Goal: Task Accomplishment & Management: Complete application form

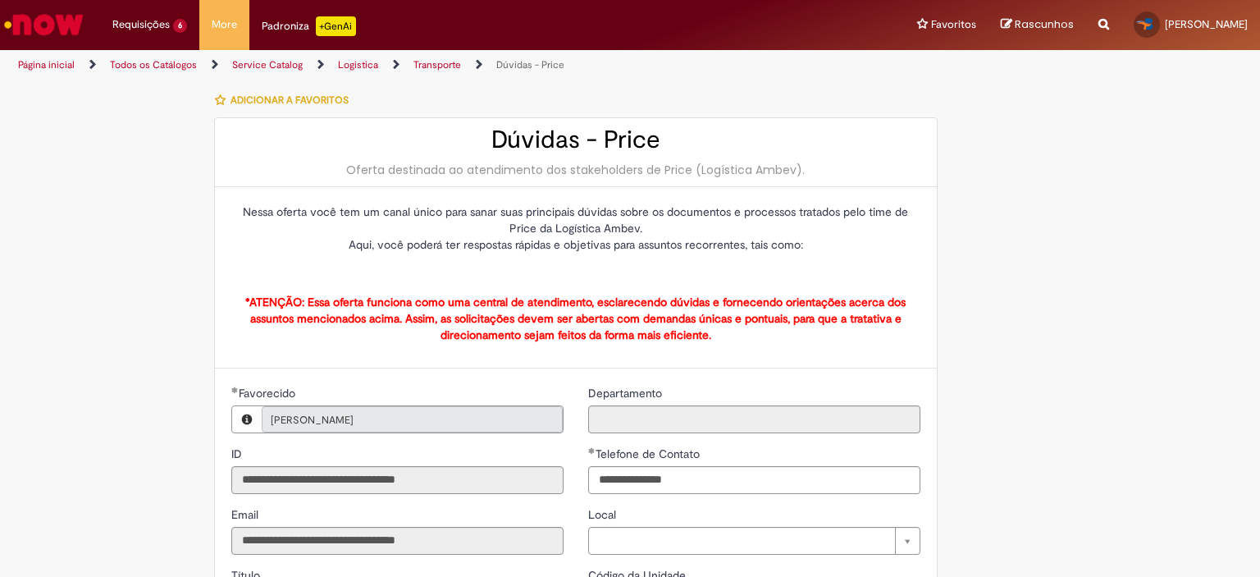
type input "**********"
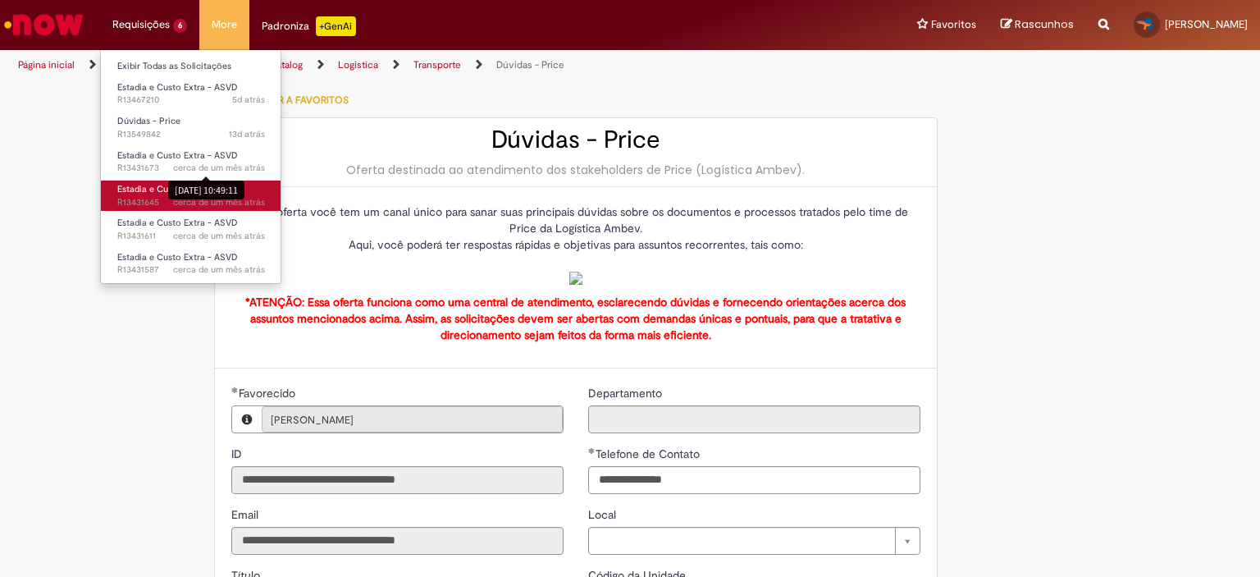
drag, startPoint x: 196, startPoint y: 196, endPoint x: 129, endPoint y: 193, distance: 67.3
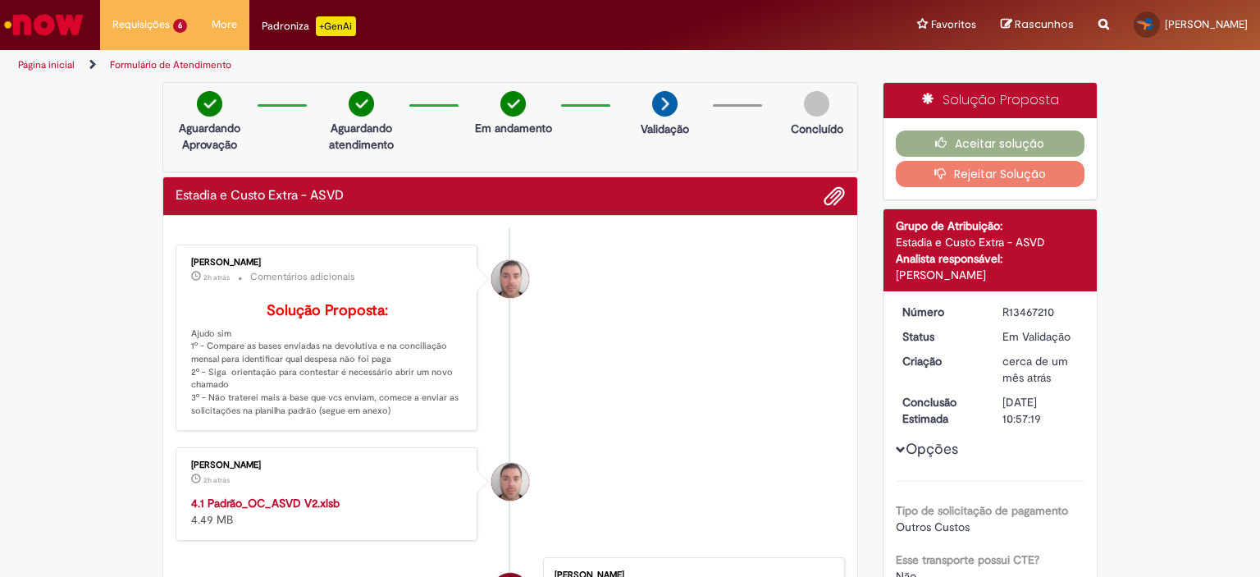
scroll to position [82, 0]
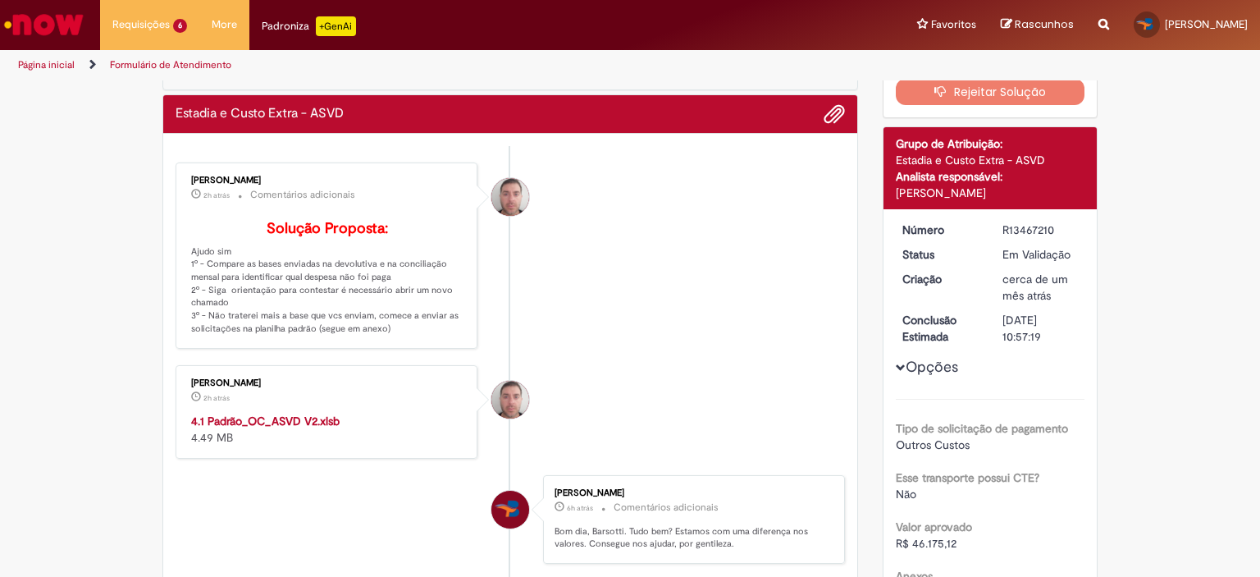
drag, startPoint x: 394, startPoint y: 347, endPoint x: 176, endPoint y: 288, distance: 225.3
click at [180, 288] on div "Luiz Carlos Barsotti Filho 2h atrás 2 horas atrás Comentários adicionais Soluçã…" at bounding box center [326, 255] width 292 height 176
copy p "1º - Compare as bases enviadas na devolutiva e na conciliação mensal para ident…"
click at [285, 428] on strong "4.1 Padrão_OC_ASVD V2.xlsb" at bounding box center [265, 420] width 148 height 15
drag, startPoint x: 720, startPoint y: 175, endPoint x: 1037, endPoint y: 157, distance: 317.1
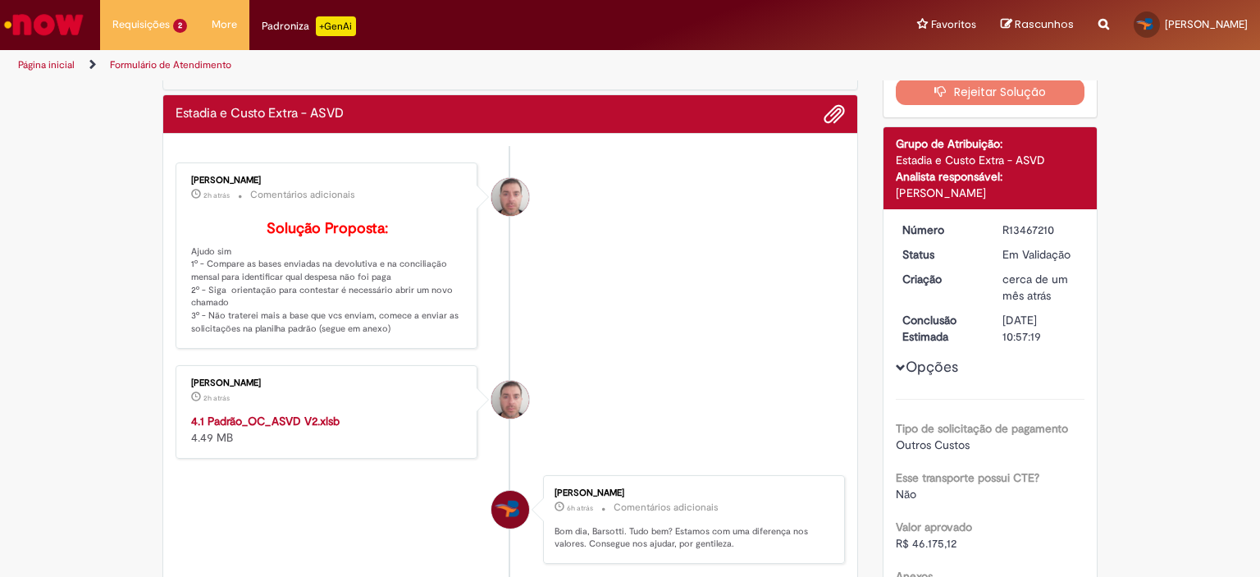
click at [722, 176] on li "Luiz Carlos Barsotti Filho 2h atrás 2 horas atrás Comentários adicionais Soluçã…" at bounding box center [510, 255] width 669 height 186
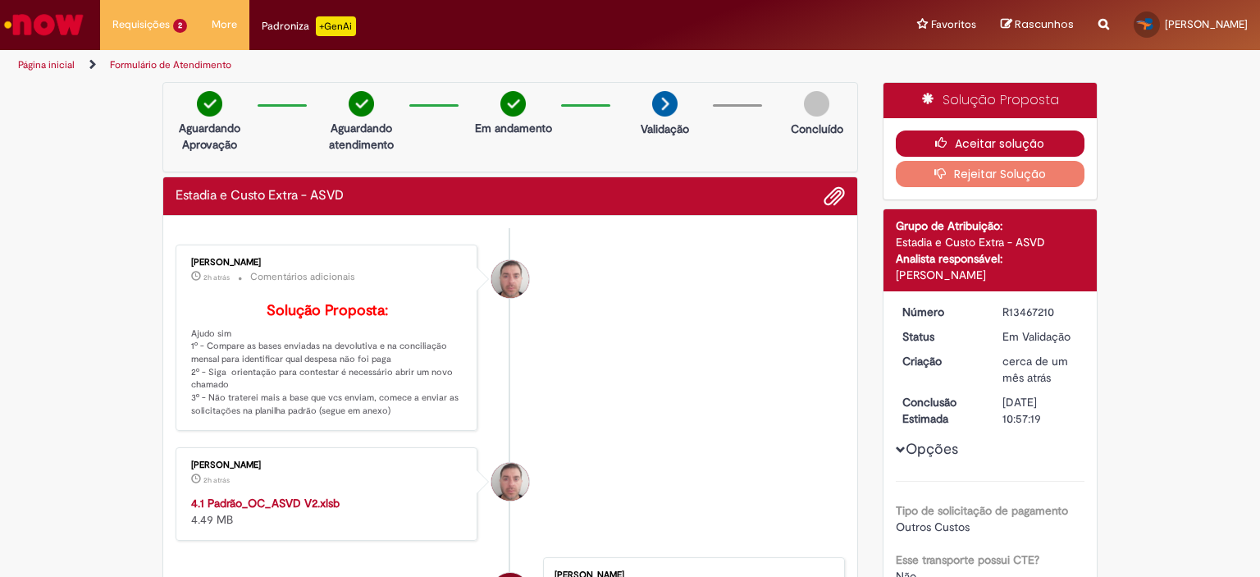
click at [971, 138] on button "Aceitar solução" at bounding box center [990, 143] width 189 height 26
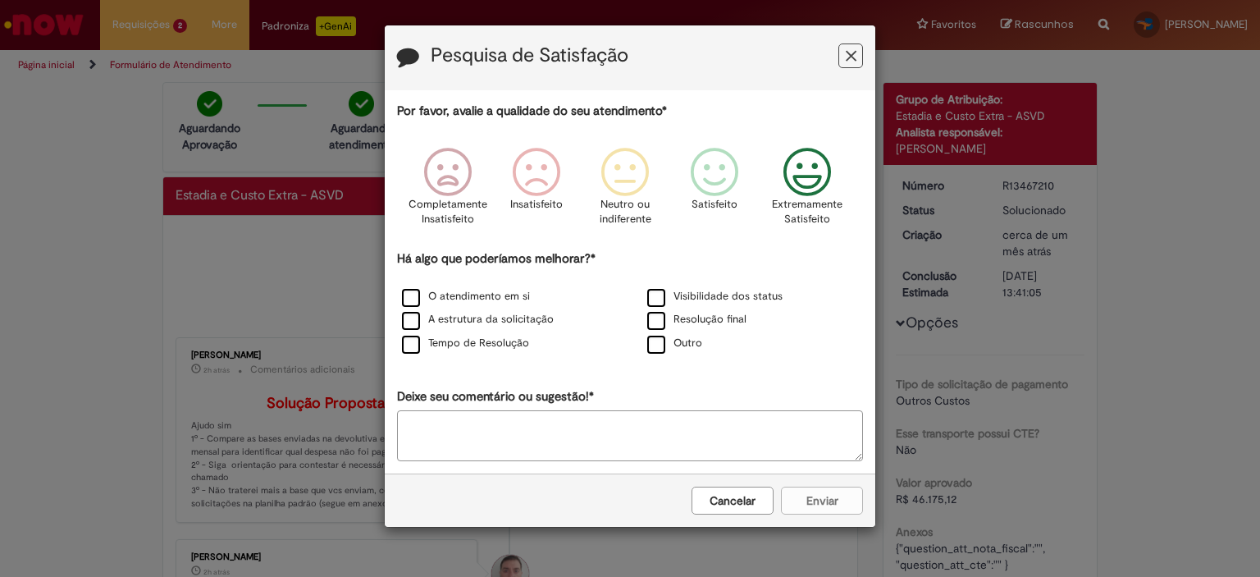
click at [816, 187] on icon "Feedback" at bounding box center [808, 172] width 62 height 49
click at [482, 302] on label "O atendimento em si" at bounding box center [466, 297] width 128 height 16
click at [479, 313] on label "A estrutura da solicitação" at bounding box center [478, 320] width 152 height 16
drag, startPoint x: 470, startPoint y: 338, endPoint x: 641, endPoint y: 331, distance: 170.7
click at [476, 336] on label "Tempo de Resolução" at bounding box center [465, 343] width 127 height 16
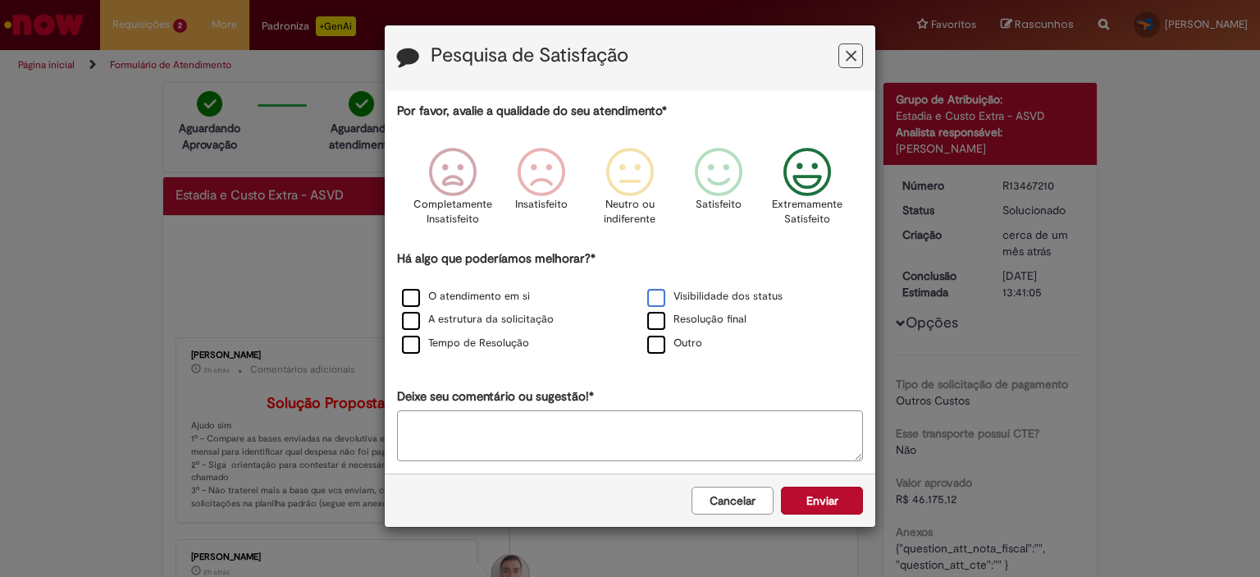
click at [723, 293] on label "Visibilidade dos status" at bounding box center [714, 297] width 135 height 16
drag, startPoint x: 704, startPoint y: 322, endPoint x: 533, endPoint y: 324, distance: 170.6
click at [702, 322] on label "Resolução final" at bounding box center [696, 320] width 99 height 16
click at [480, 348] on label "Tempo de Resolução" at bounding box center [465, 343] width 127 height 16
click at [810, 498] on button "Enviar" at bounding box center [822, 500] width 82 height 28
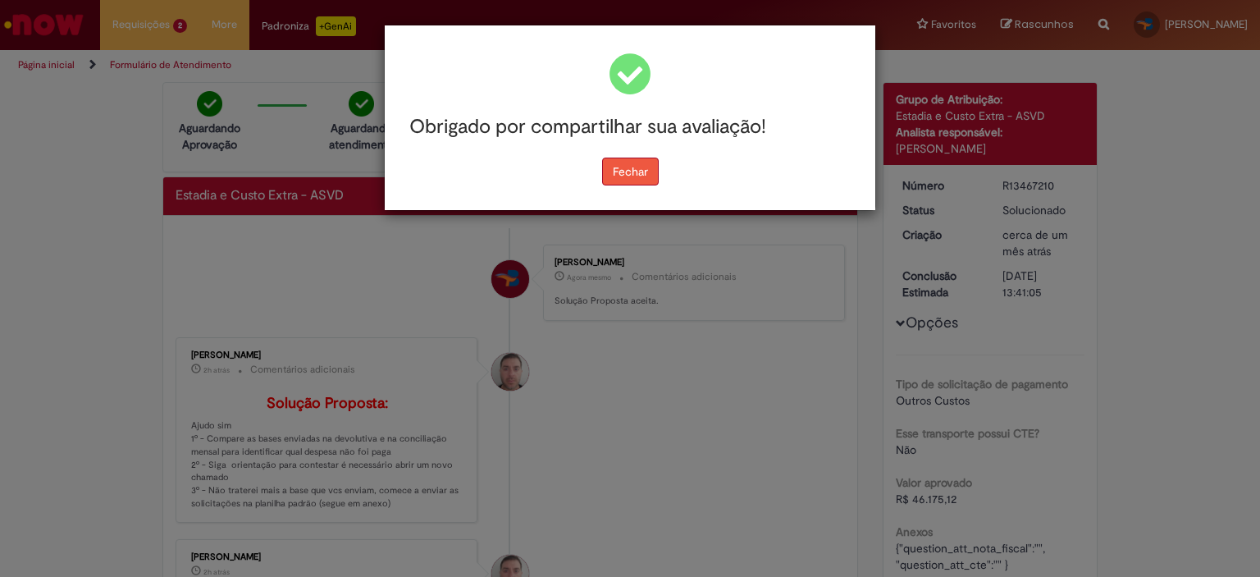
click at [651, 180] on button "Fechar" at bounding box center [630, 171] width 57 height 28
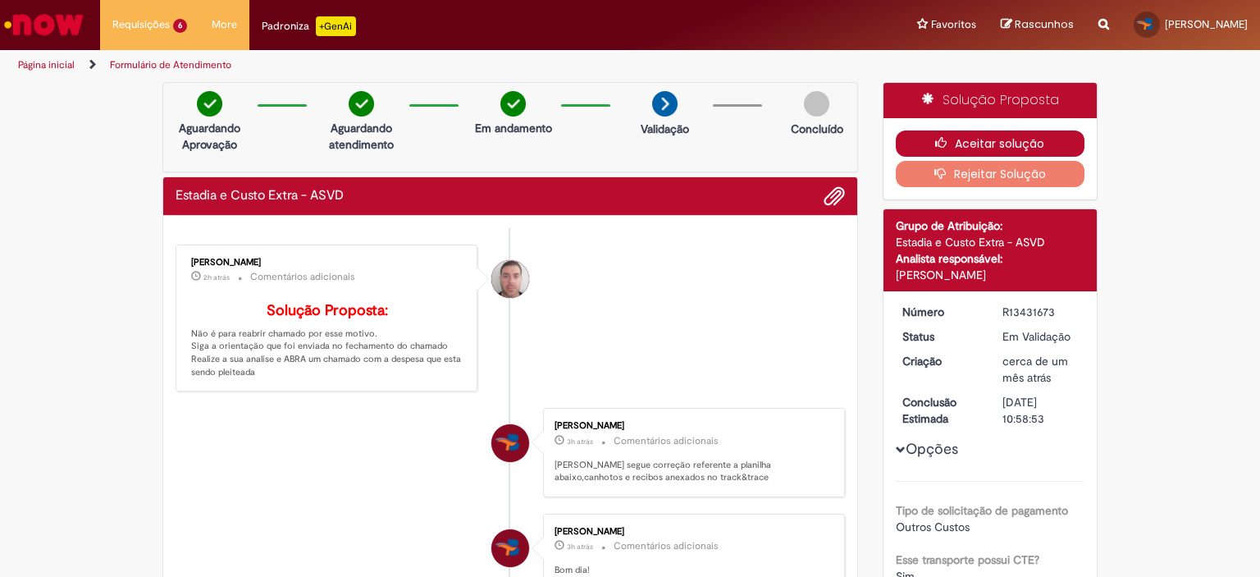
click at [943, 139] on icon "button" at bounding box center [945, 142] width 20 height 11
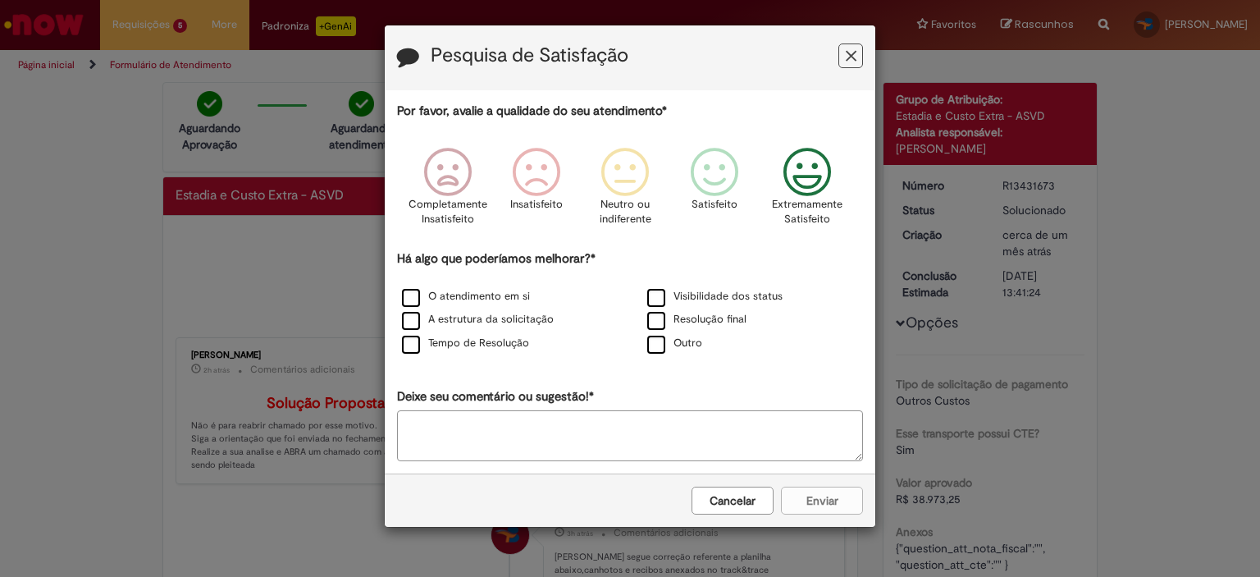
click at [789, 189] on icon "Feedback" at bounding box center [808, 172] width 62 height 49
click at [411, 295] on label "O atendimento em si" at bounding box center [466, 297] width 128 height 16
click at [410, 327] on label "A estrutura da solicitação" at bounding box center [478, 320] width 152 height 16
drag, startPoint x: 404, startPoint y: 347, endPoint x: 738, endPoint y: 340, distance: 333.9
click at [407, 347] on label "Tempo de Resolução" at bounding box center [465, 343] width 127 height 16
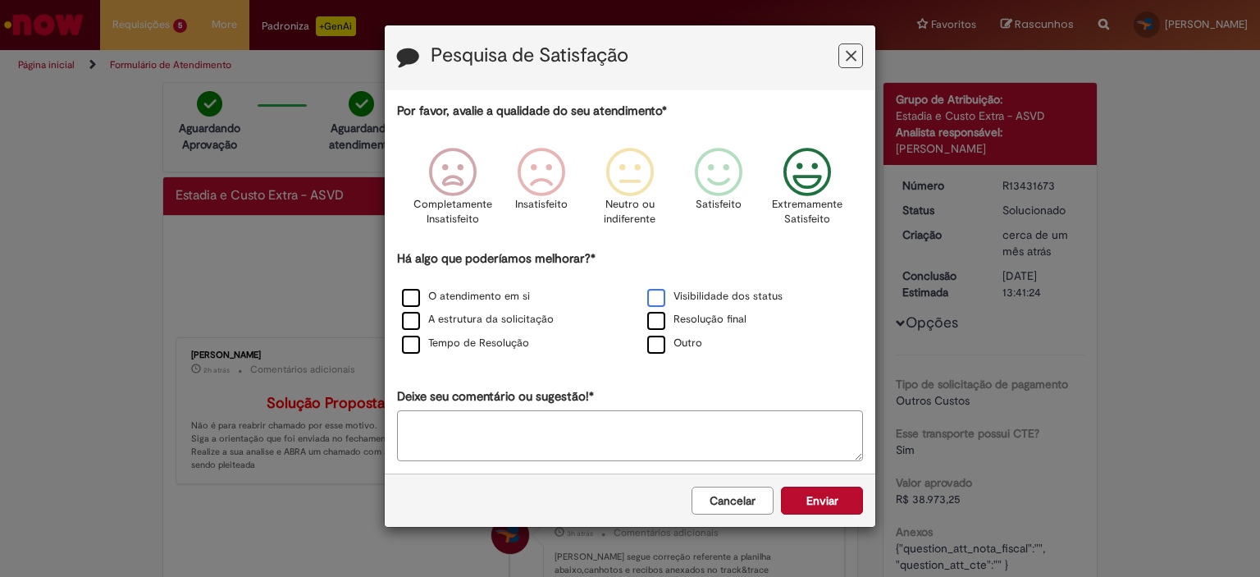
drag, startPoint x: 655, startPoint y: 298, endPoint x: 659, endPoint y: 315, distance: 17.5
click at [655, 301] on label "Visibilidade dos status" at bounding box center [714, 297] width 135 height 16
click at [659, 316] on label "Resolução final" at bounding box center [696, 320] width 99 height 16
click at [833, 500] on button "Enviar" at bounding box center [822, 500] width 82 height 28
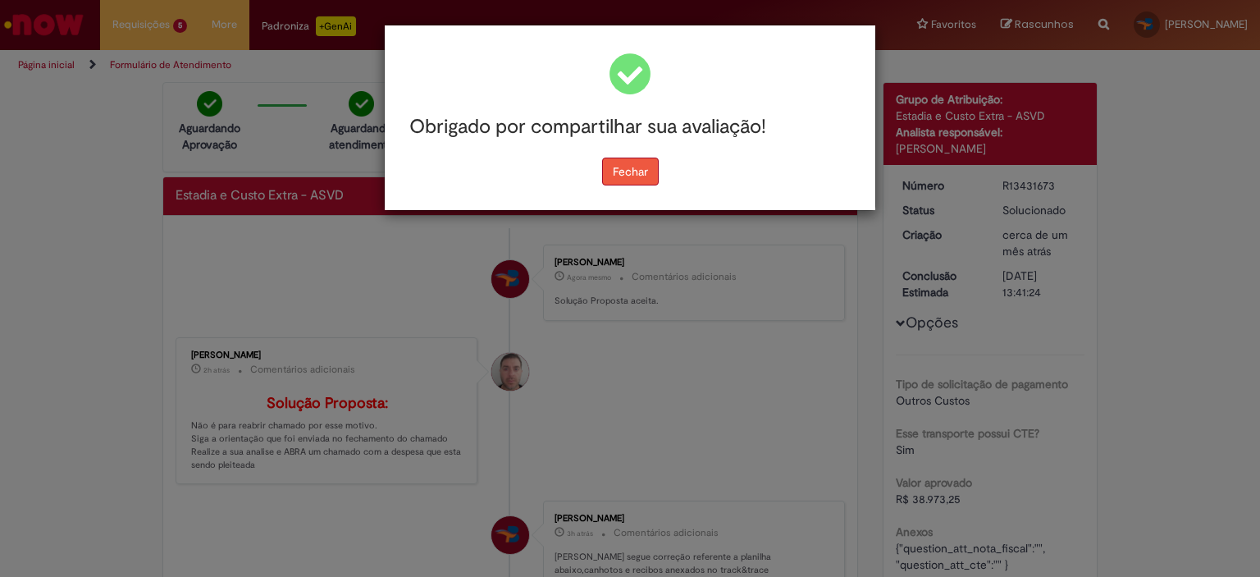
click at [643, 171] on button "Fechar" at bounding box center [630, 171] width 57 height 28
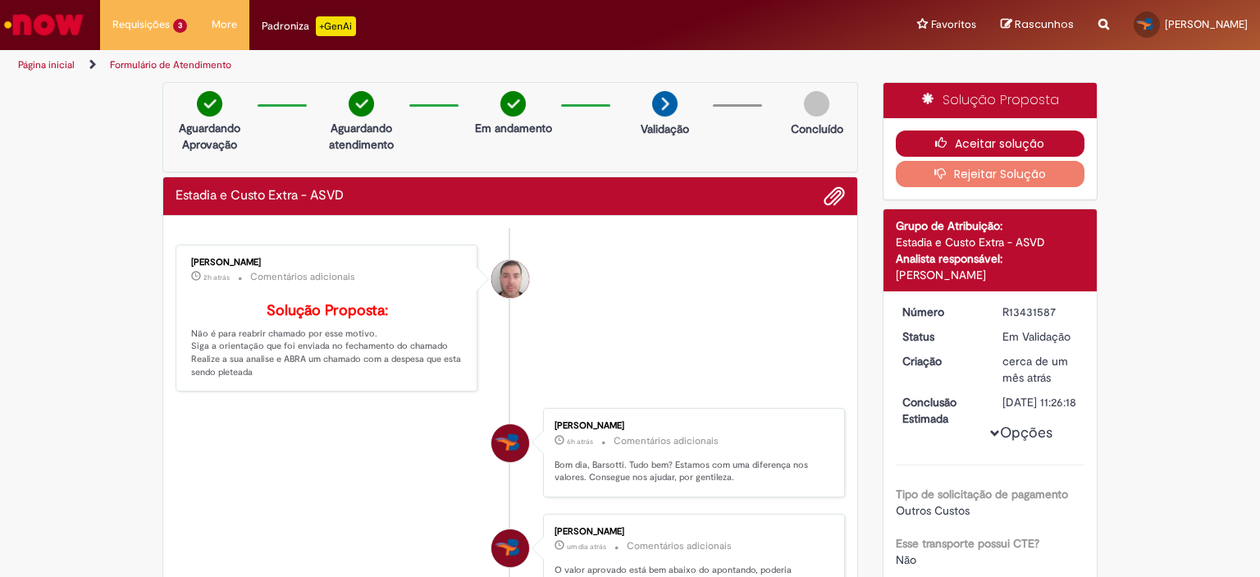
click at [986, 143] on button "Aceitar solução" at bounding box center [990, 143] width 189 height 26
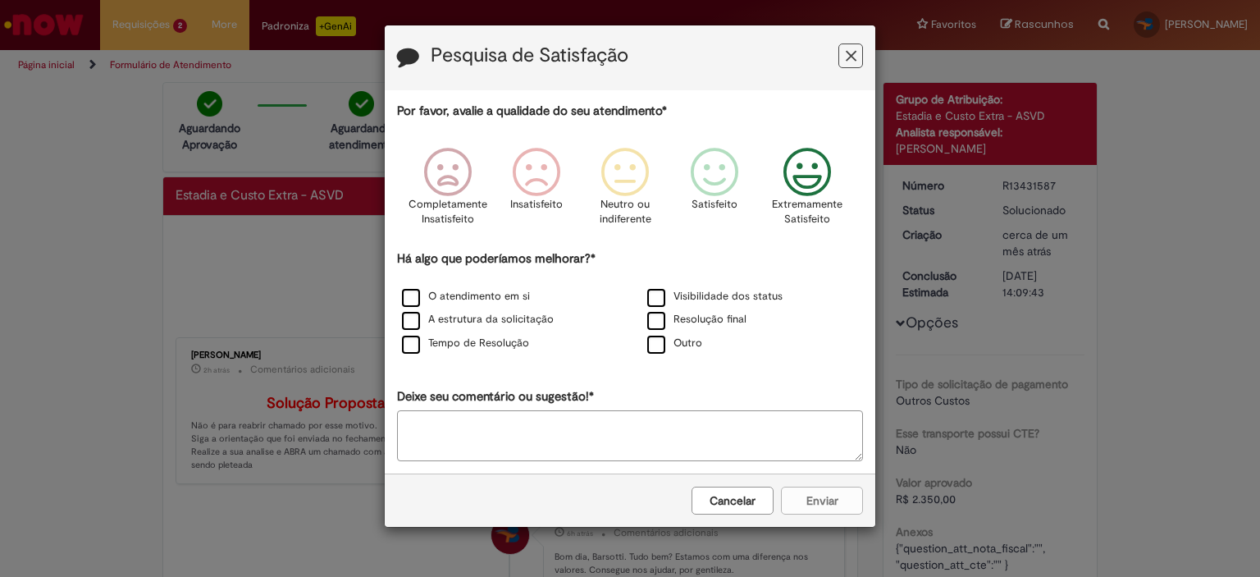
click at [824, 189] on icon "Feedback" at bounding box center [808, 172] width 62 height 49
click at [473, 297] on label "O atendimento em si" at bounding box center [466, 297] width 128 height 16
click at [469, 321] on label "A estrutura da solicitação" at bounding box center [478, 320] width 152 height 16
drag, startPoint x: 459, startPoint y: 343, endPoint x: 592, endPoint y: 335, distance: 133.9
click at [463, 340] on label "Tempo de Resolução" at bounding box center [465, 343] width 127 height 16
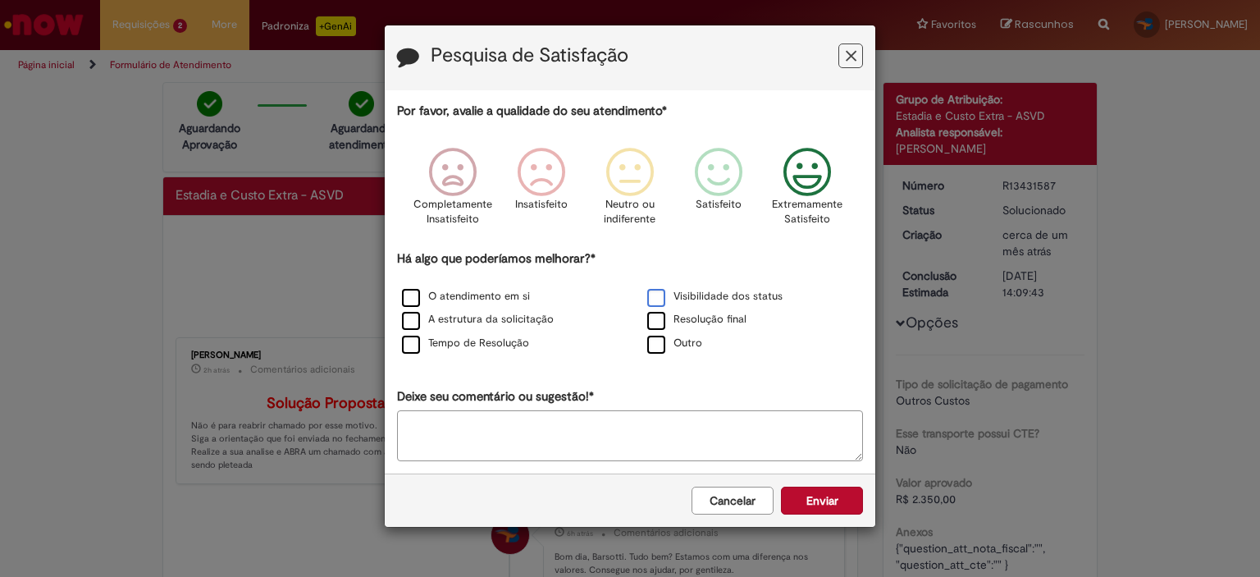
click at [696, 292] on label "Visibilidade dos status" at bounding box center [714, 297] width 135 height 16
click at [687, 321] on label "Resolução final" at bounding box center [696, 320] width 99 height 16
click at [489, 337] on label "Tempo de Resolução" at bounding box center [465, 343] width 127 height 16
click at [798, 491] on button "Enviar" at bounding box center [822, 500] width 82 height 28
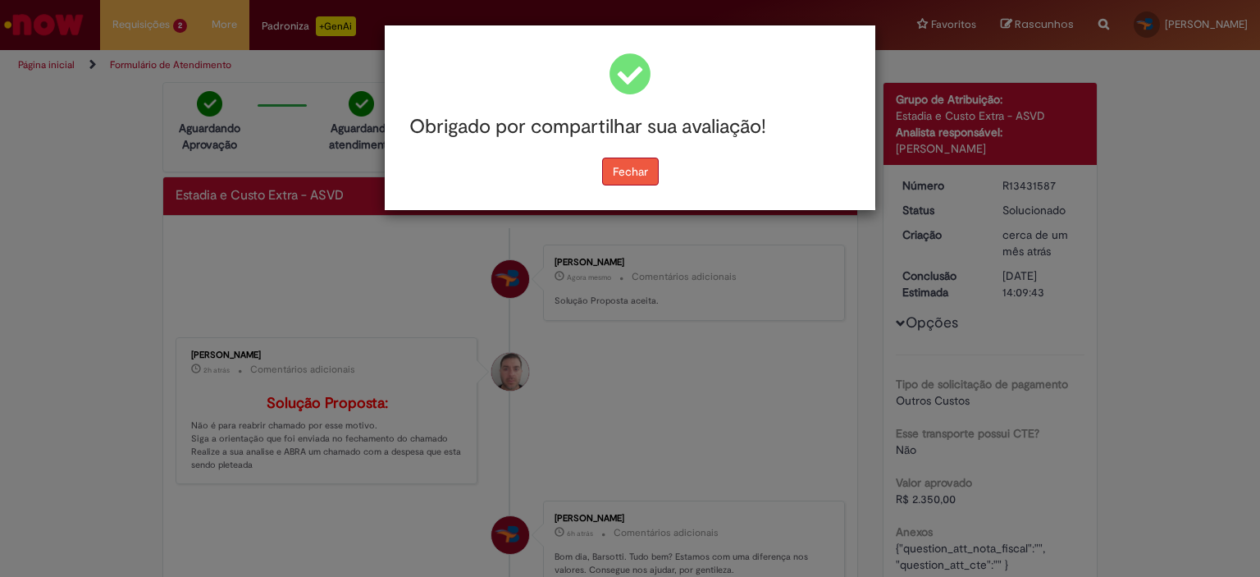
click at [620, 168] on button "Fechar" at bounding box center [630, 171] width 57 height 28
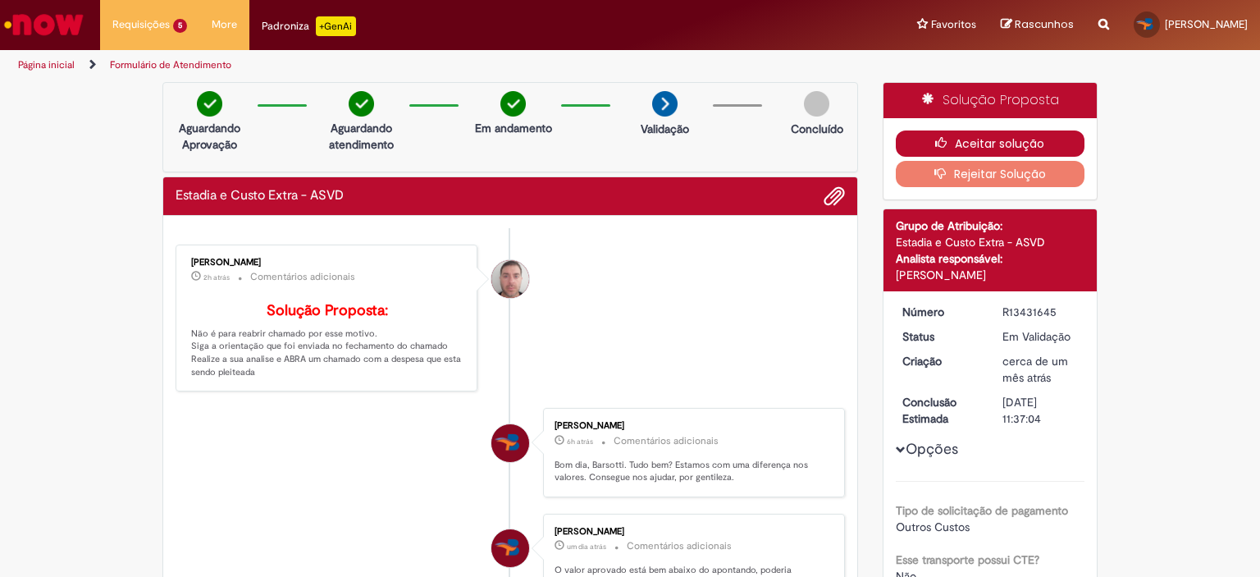
click at [966, 133] on button "Aceitar solução" at bounding box center [990, 143] width 189 height 26
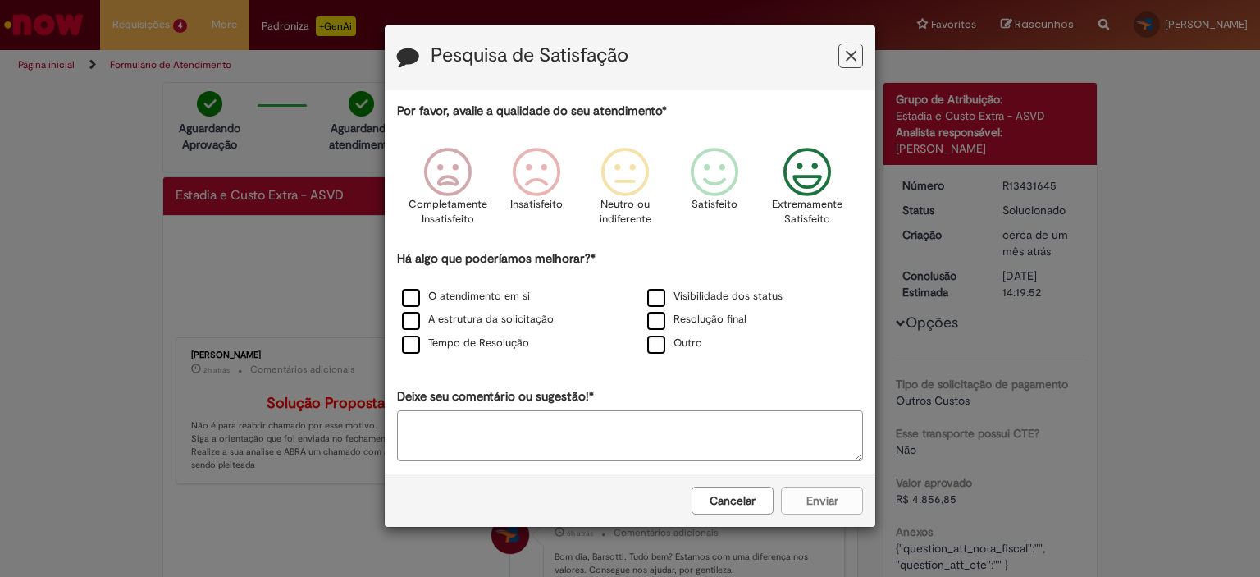
click at [779, 215] on p "Extremamente Satisfeito" at bounding box center [807, 212] width 71 height 30
click at [464, 285] on div "O atendimento em si" at bounding box center [507, 297] width 245 height 24
click at [460, 299] on label "O atendimento em si" at bounding box center [466, 297] width 128 height 16
click at [459, 315] on label "A estrutura da solicitação" at bounding box center [478, 320] width 152 height 16
click at [446, 339] on label "Tempo de Resolução" at bounding box center [465, 343] width 127 height 16
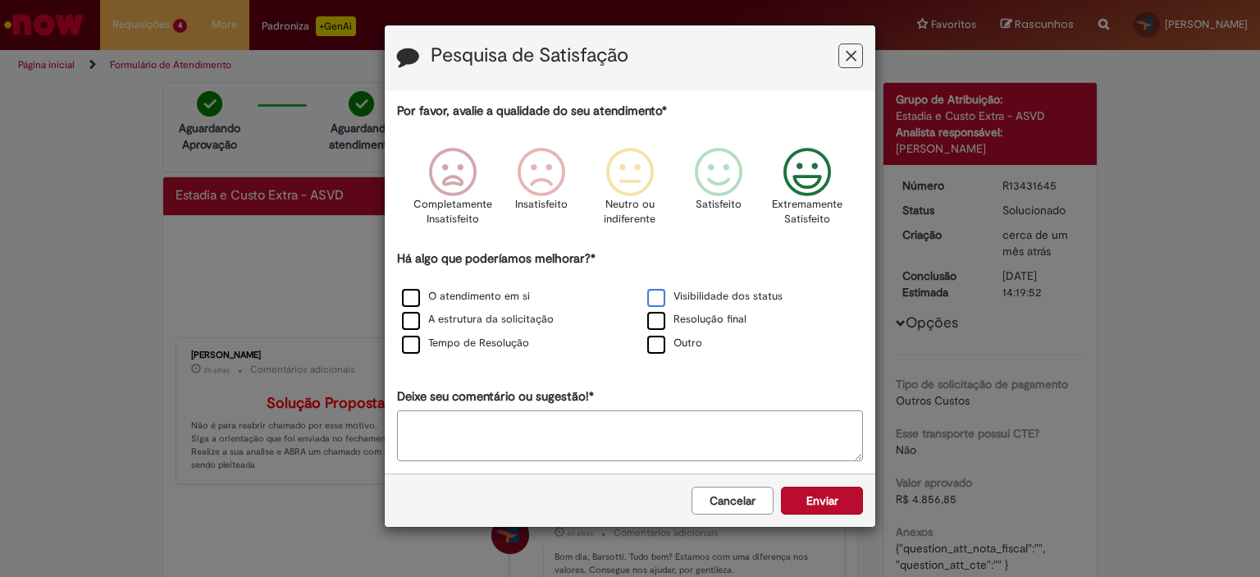
click at [714, 302] on label "Visibilidade dos status" at bounding box center [714, 297] width 135 height 16
click at [710, 314] on label "Resolução final" at bounding box center [696, 320] width 99 height 16
click at [814, 498] on button "Enviar" at bounding box center [822, 500] width 82 height 28
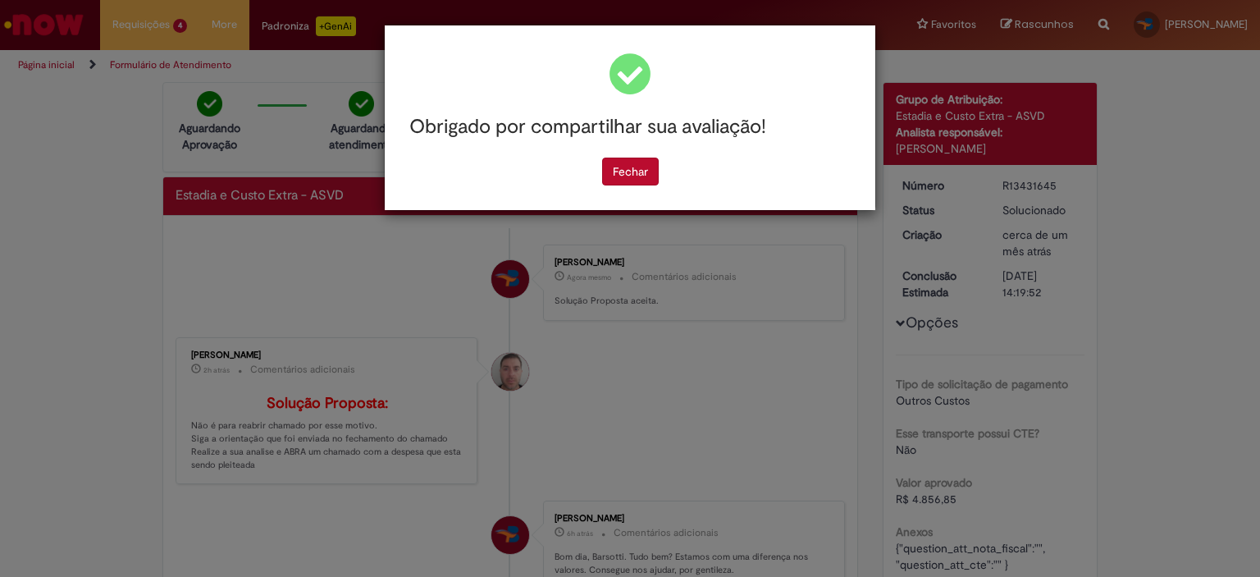
click at [660, 176] on div "Fechar" at bounding box center [630, 171] width 466 height 28
click at [646, 175] on button "Fechar" at bounding box center [630, 171] width 57 height 28
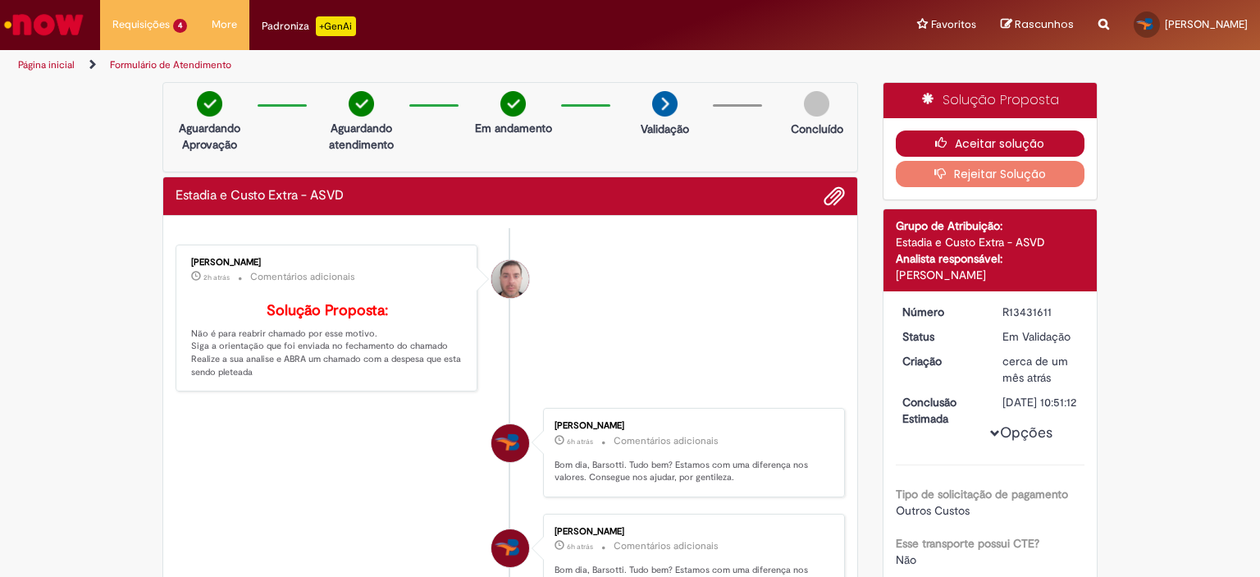
click at [1020, 137] on button "Aceitar solução" at bounding box center [990, 143] width 189 height 26
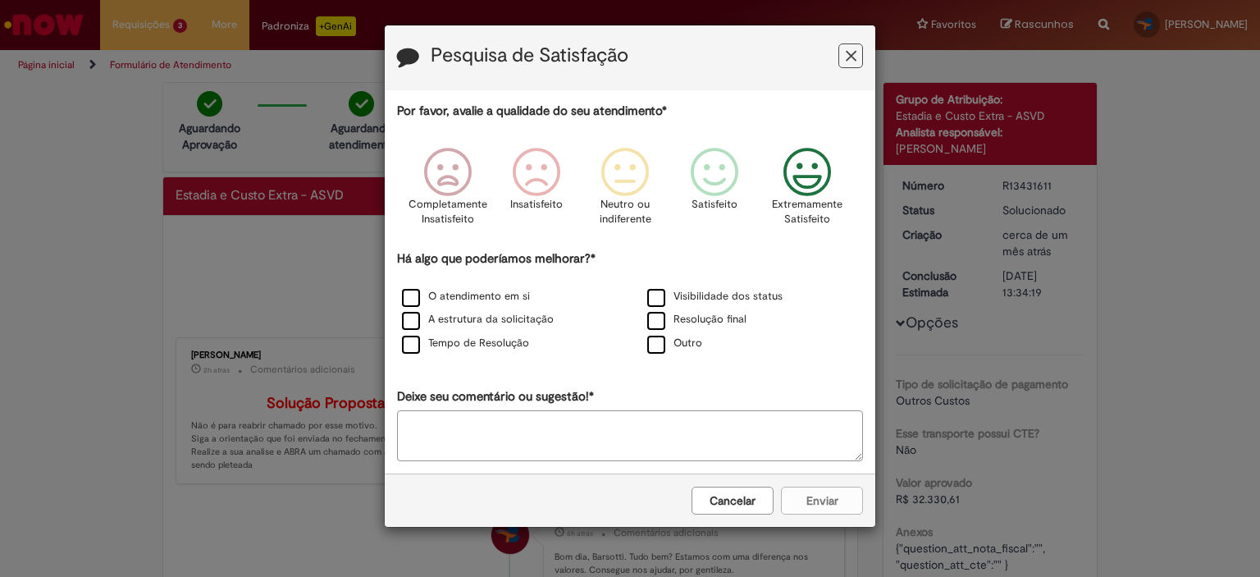
click at [821, 198] on p "Extremamente Satisfeito" at bounding box center [807, 212] width 71 height 30
click at [500, 293] on label "O atendimento em si" at bounding box center [466, 297] width 128 height 16
click at [491, 315] on label "A estrutura da solicitação" at bounding box center [478, 320] width 152 height 16
drag, startPoint x: 479, startPoint y: 341, endPoint x: 687, endPoint y: 297, distance: 213.0
click at [484, 341] on label "Tempo de Resolução" at bounding box center [465, 343] width 127 height 16
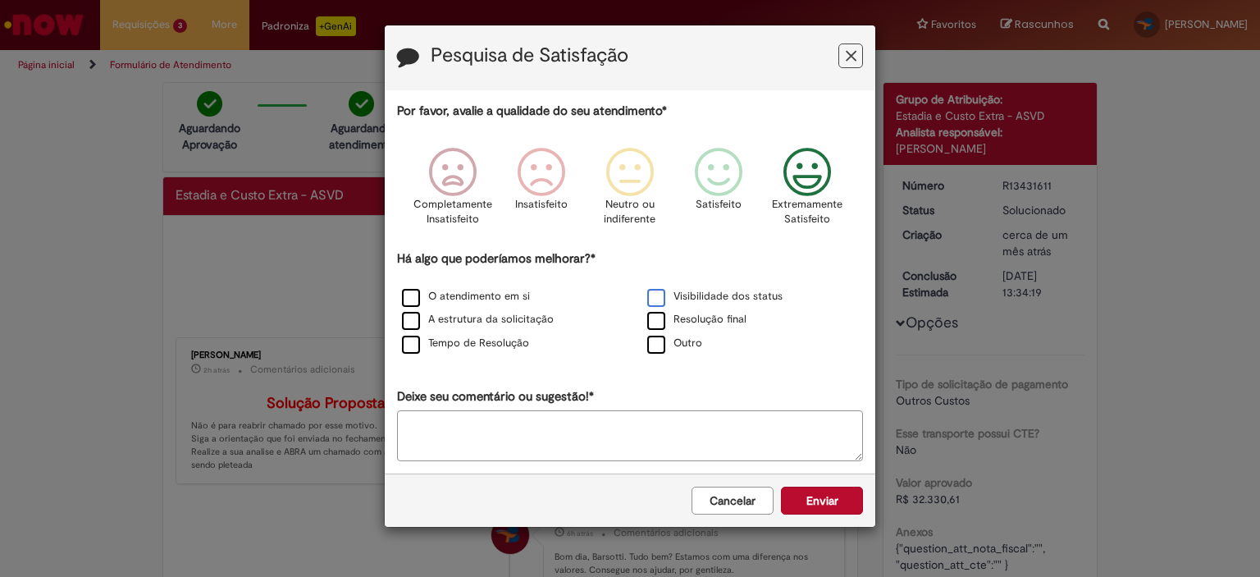
click at [709, 290] on label "Visibilidade dos status" at bounding box center [714, 297] width 135 height 16
click at [692, 325] on label "Resolução final" at bounding box center [696, 320] width 99 height 16
click at [826, 501] on button "Enviar" at bounding box center [822, 500] width 82 height 28
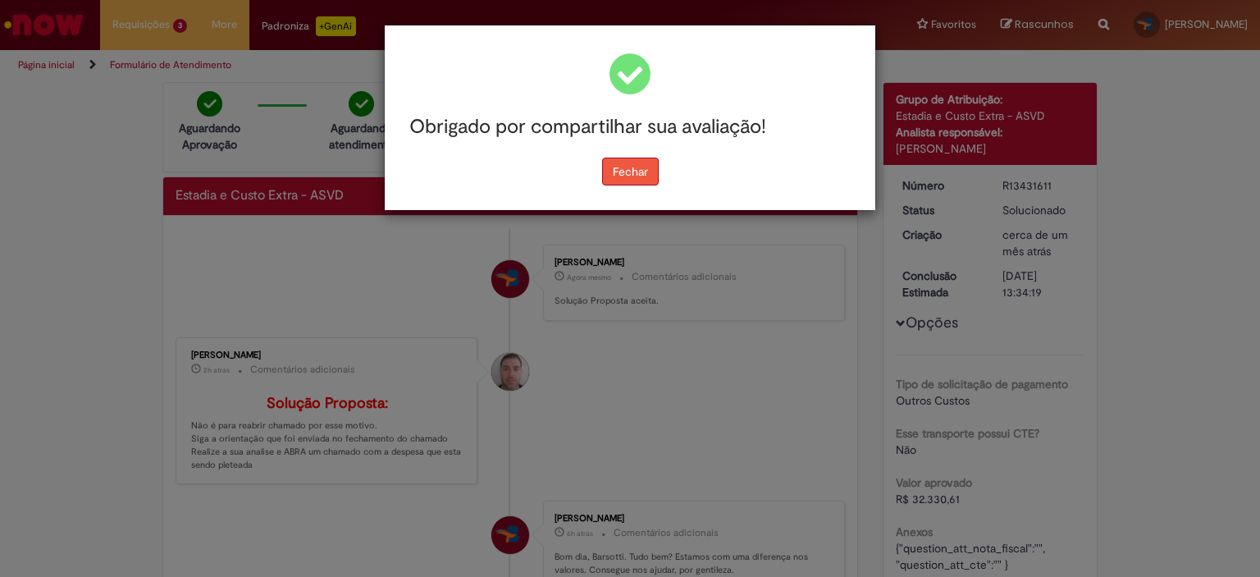
click at [642, 159] on button "Fechar" at bounding box center [630, 171] width 57 height 28
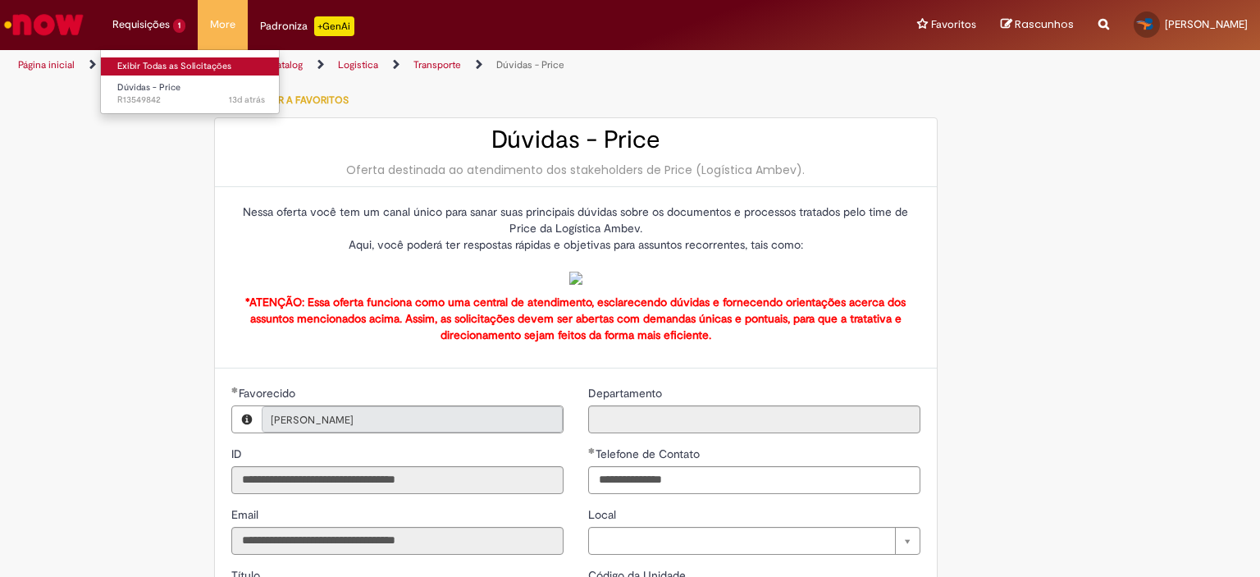
click at [171, 66] on link "Exibir Todas as Solicitações" at bounding box center [191, 66] width 180 height 18
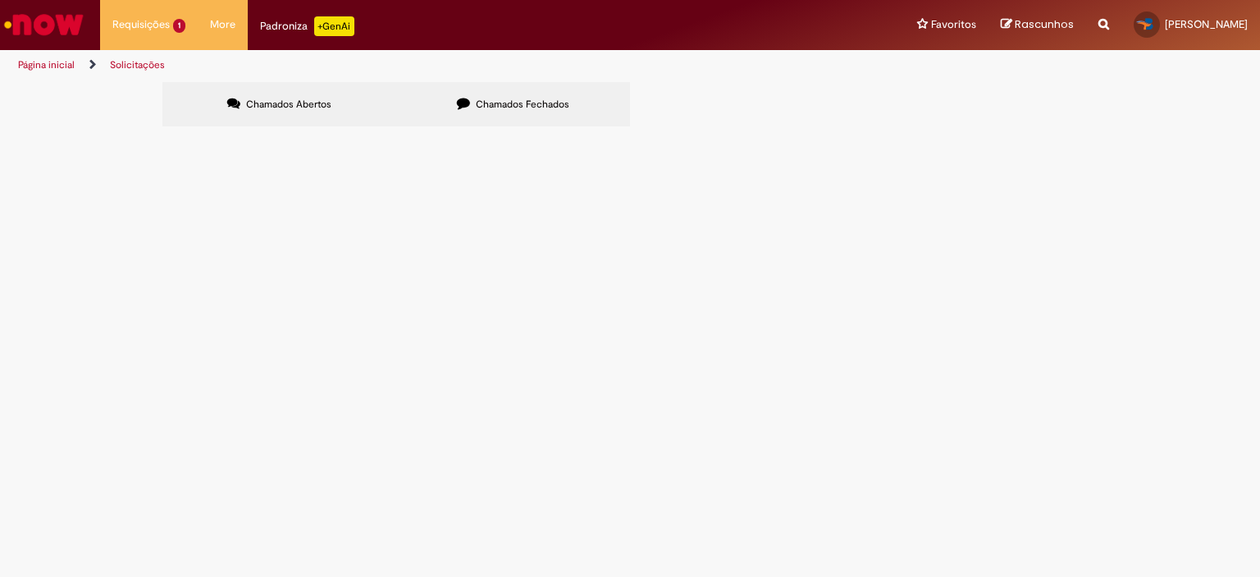
click at [522, 107] on span "Chamados Fechados" at bounding box center [523, 104] width 94 height 13
drag, startPoint x: 504, startPoint y: 240, endPoint x: 276, endPoint y: 246, distance: 228.9
drag, startPoint x: 276, startPoint y: 246, endPoint x: 1184, endPoint y: 291, distance: 910.0
click at [1184, 131] on div "Chamados Abertos Chamados Fechados Itens solicitados Exportar como PDF Exportar…" at bounding box center [630, 106] width 1260 height 49
click at [302, 117] on label "Chamados Abertos" at bounding box center [279, 104] width 234 height 44
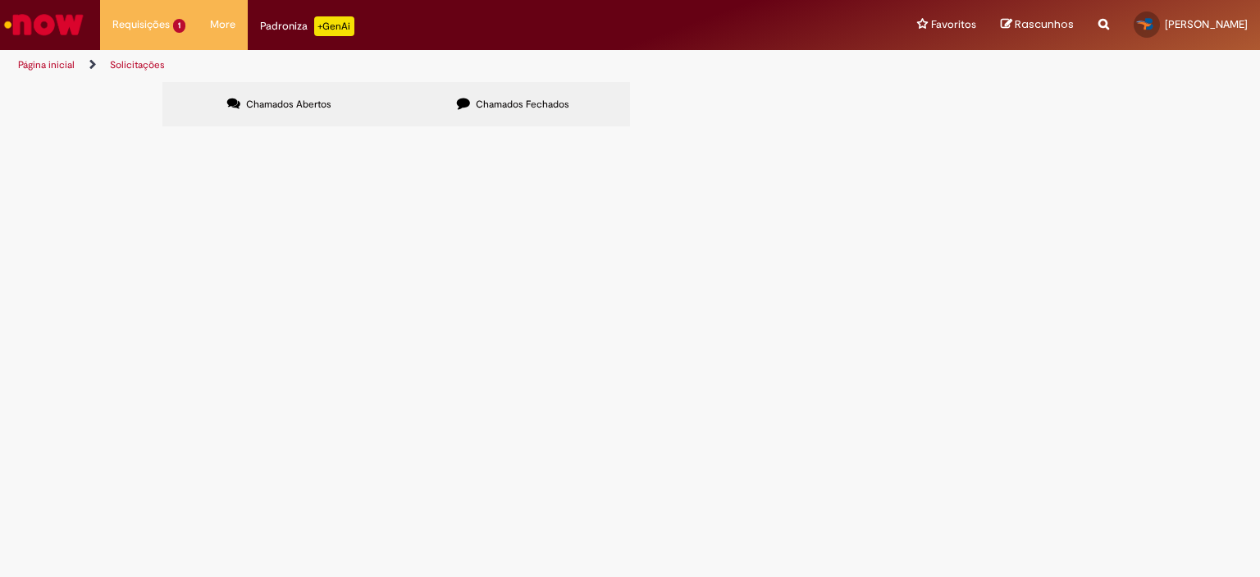
click at [52, 19] on img "Ir para a Homepage" at bounding box center [44, 24] width 84 height 33
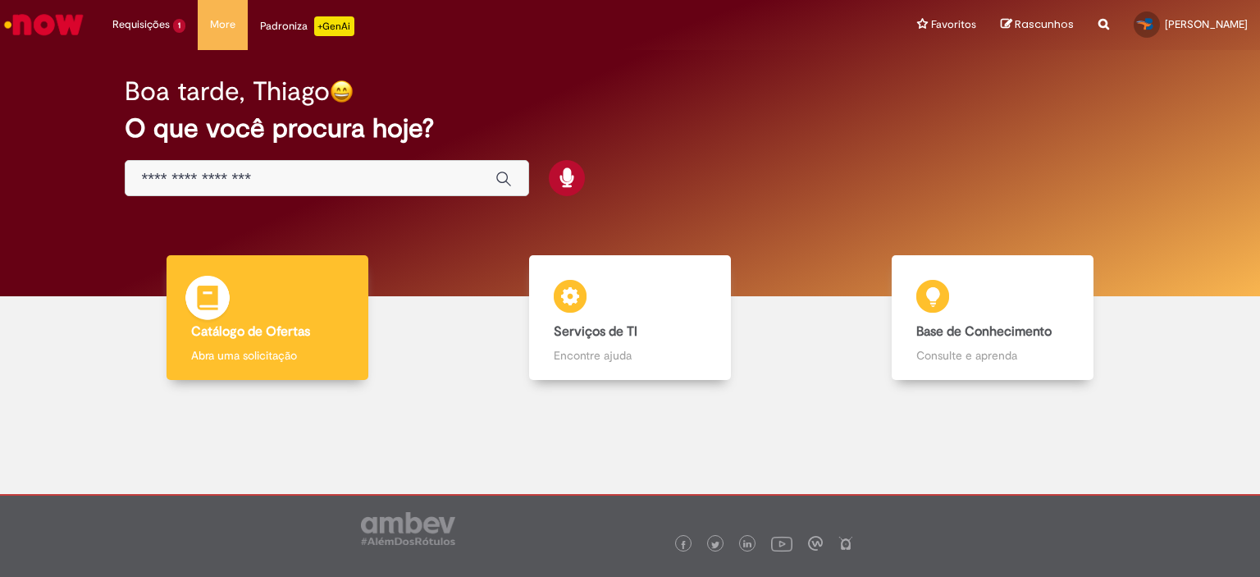
click at [331, 314] on div "Catálogo de Ofertas Catálogo de Ofertas Abra uma solicitação" at bounding box center [268, 318] width 202 height 126
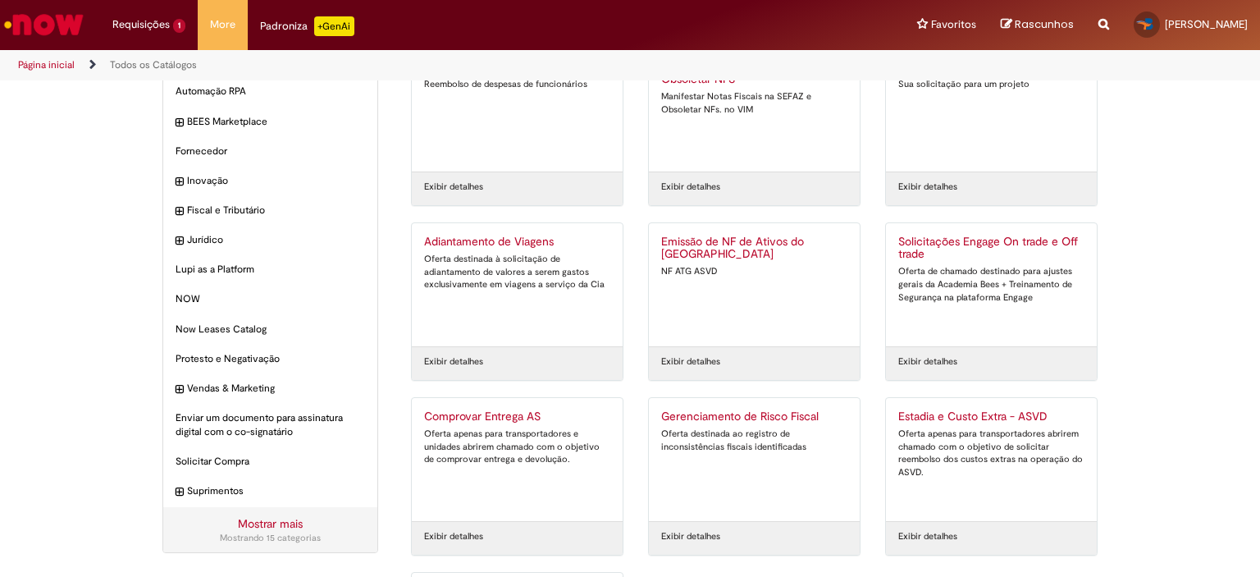
scroll to position [164, 0]
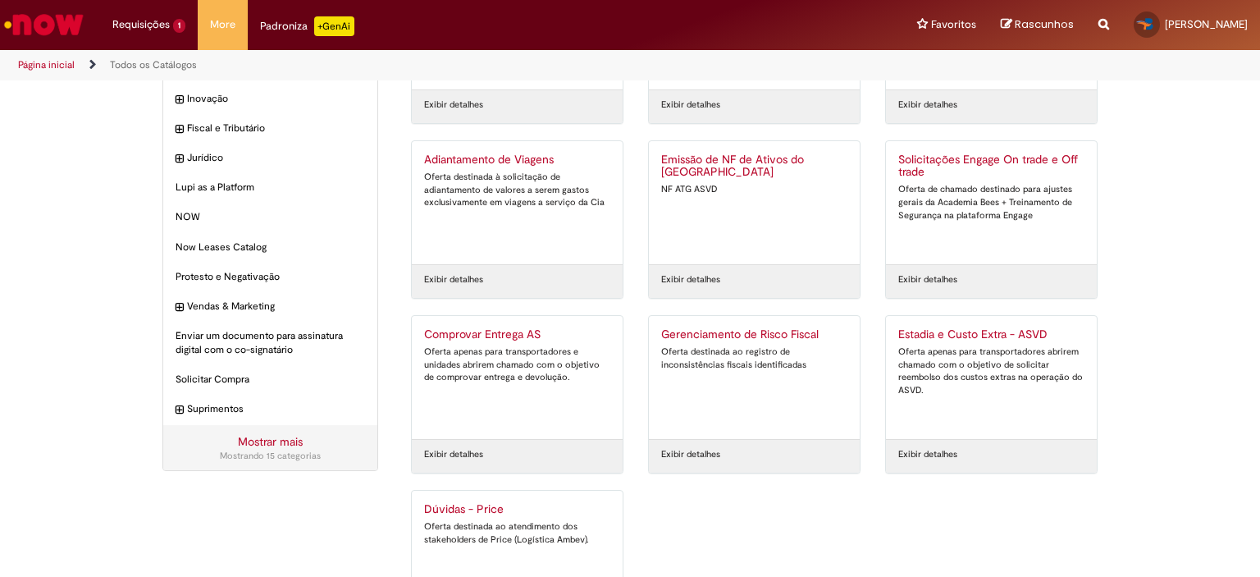
click at [1048, 385] on div "Oferta apenas para transportadores abrirem chamado com o objetivo de solicitar …" at bounding box center [991, 371] width 186 height 52
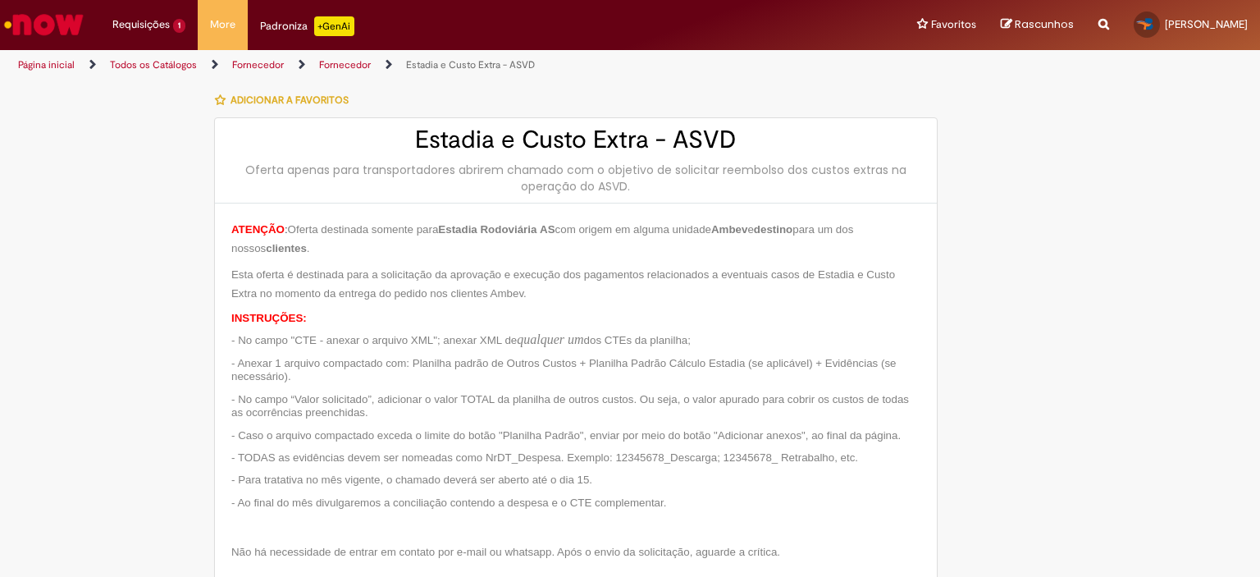
type input "**********"
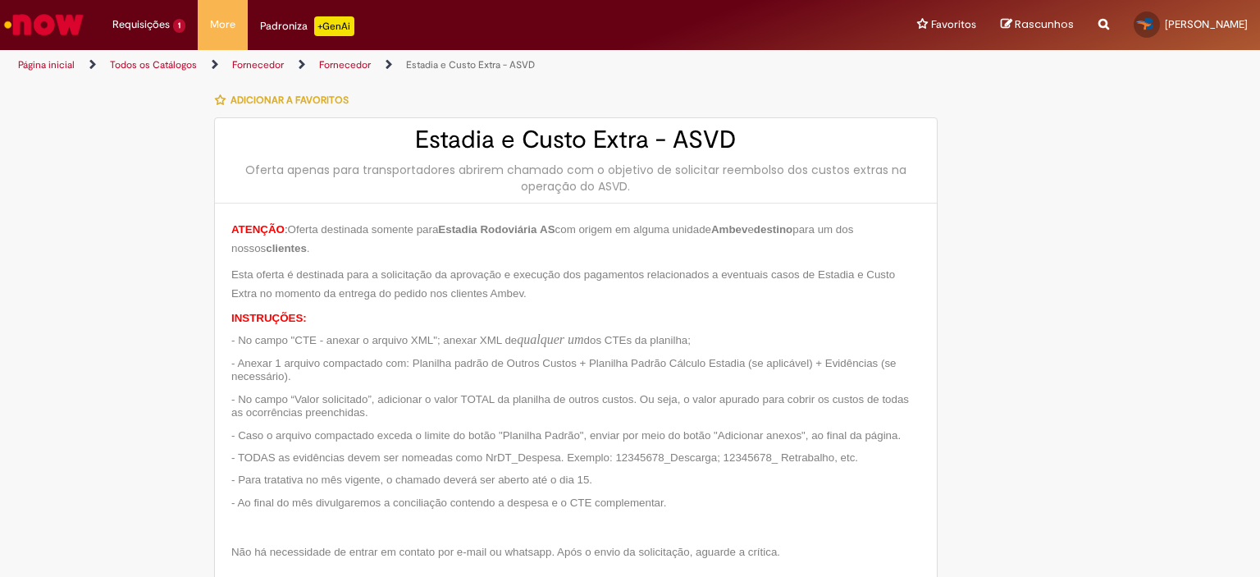
type input "**********"
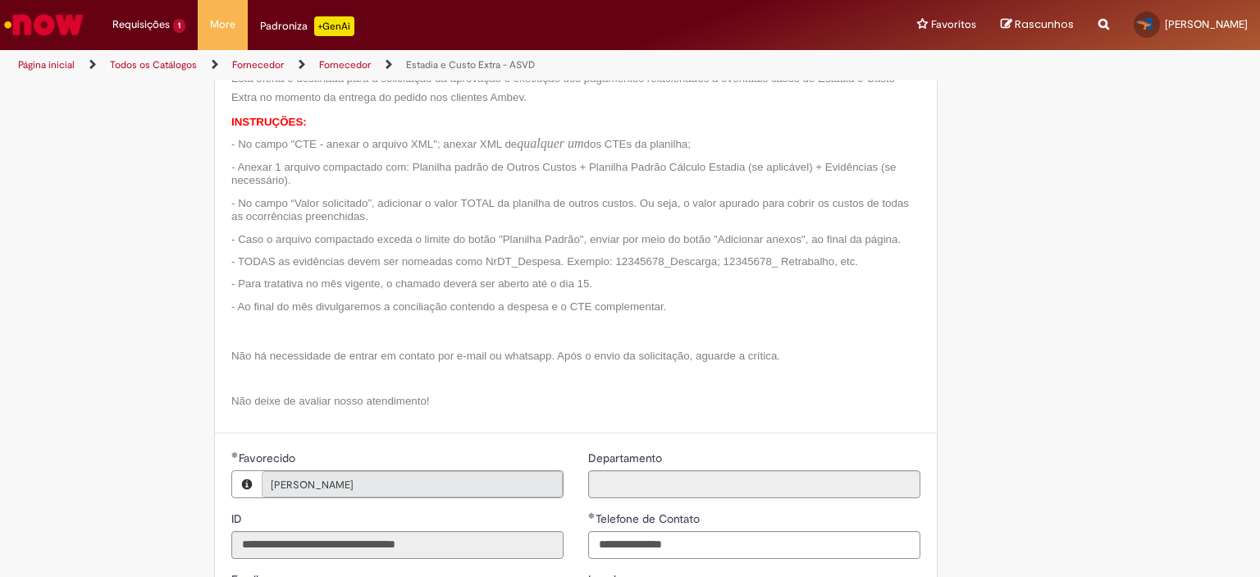
scroll to position [32, 0]
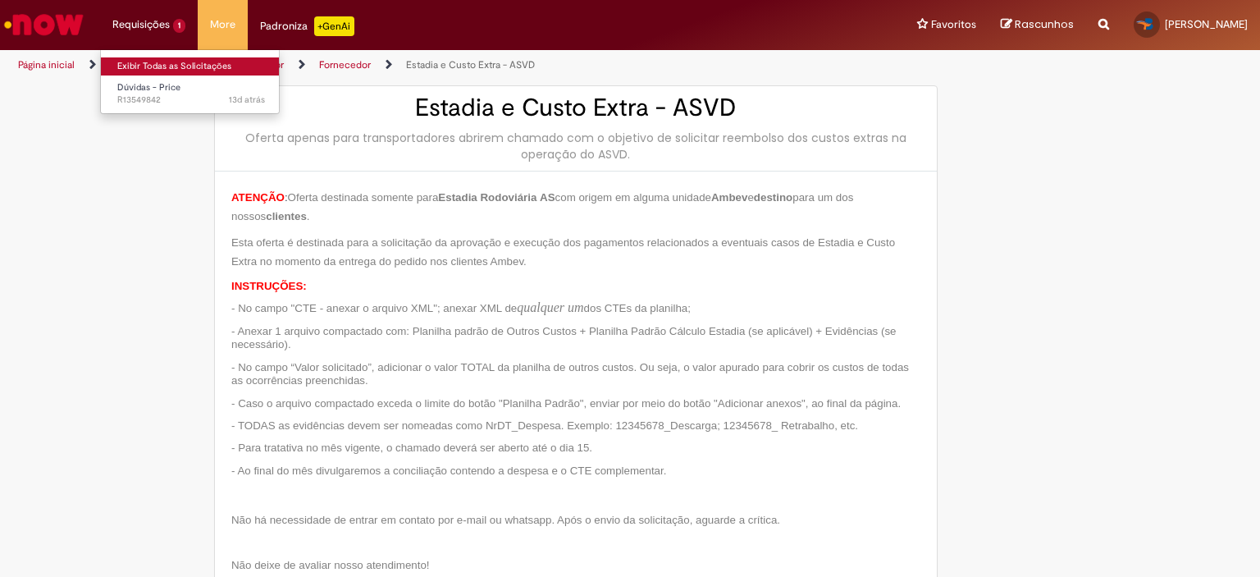
click at [138, 66] on link "Exibir Todas as Solicitações" at bounding box center [191, 66] width 180 height 18
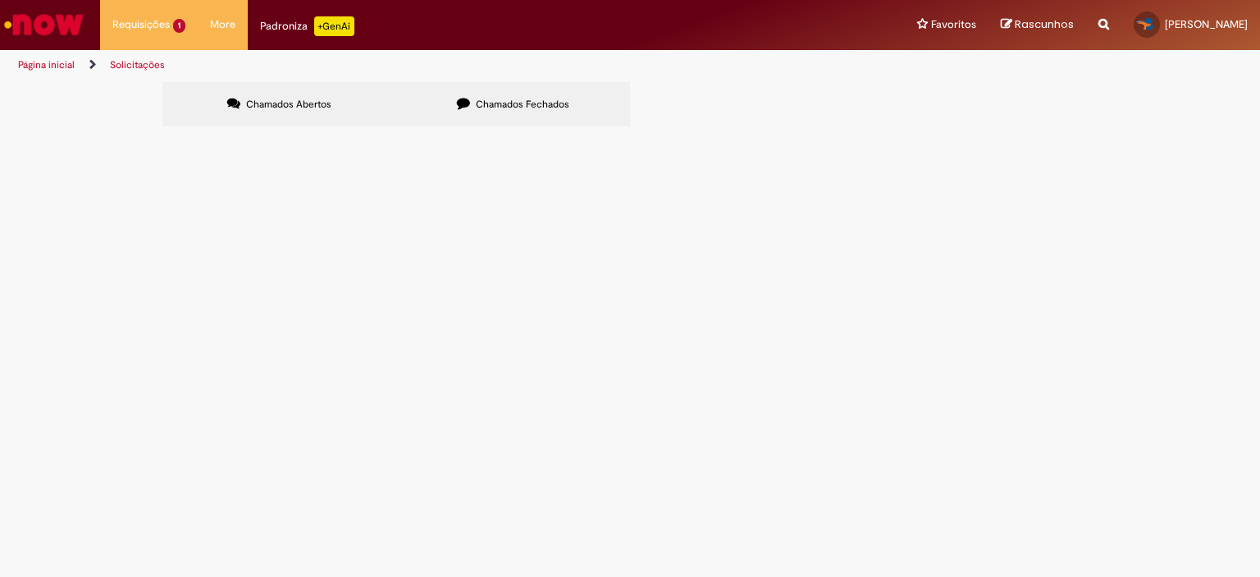
click at [541, 98] on span "Chamados Fechados" at bounding box center [523, 104] width 94 height 13
drag, startPoint x: 431, startPoint y: 253, endPoint x: 285, endPoint y: 245, distance: 146.2
drag, startPoint x: 285, startPoint y: 245, endPoint x: 815, endPoint y: 257, distance: 530.0
click at [0, 0] on td "Solucionado" at bounding box center [0, 0] width 0 height 0
click at [0, 0] on span "Segue planilha de outros custos do mês de Abril 2025,pois a mesma foi aberta em…" at bounding box center [0, 0] width 0 height 0
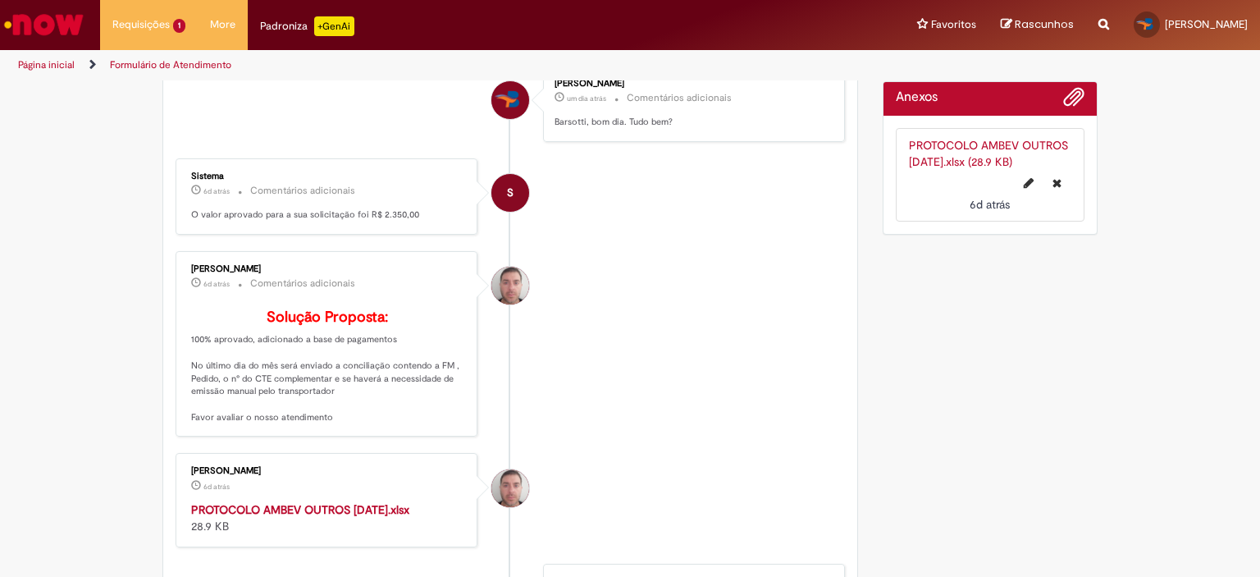
scroll to position [1066, 0]
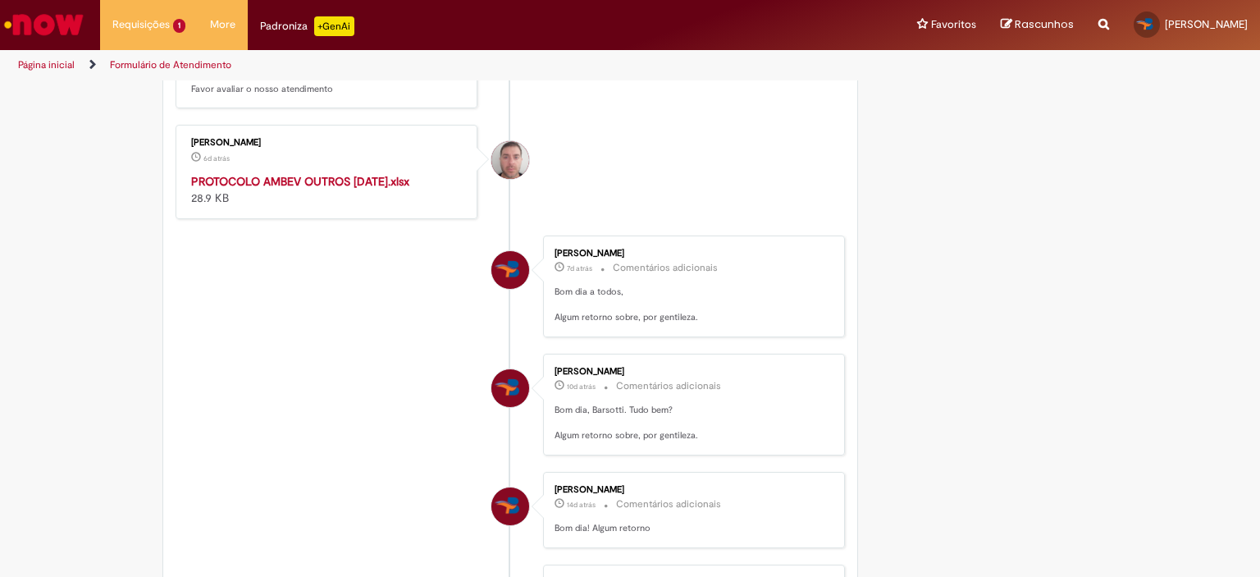
click at [302, 189] on strong "PROTOCOLO AMBEV OUTROS ABRIL 2025.xlsx" at bounding box center [300, 181] width 218 height 15
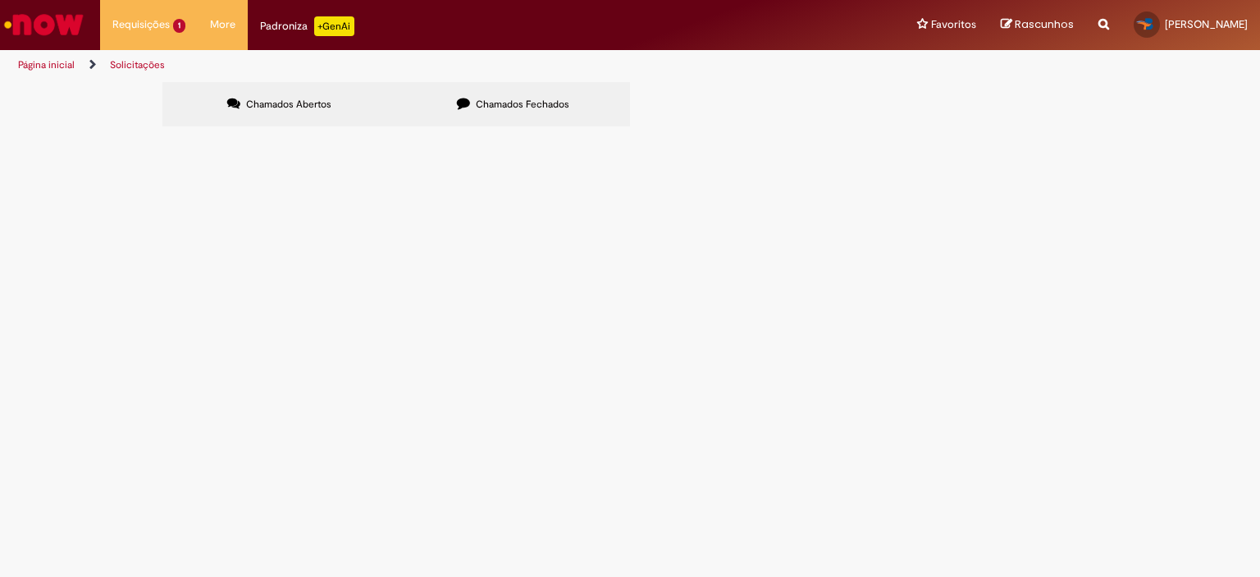
click at [499, 107] on span "Chamados Fechados" at bounding box center [523, 104] width 94 height 13
click at [0, 0] on span "Planilha de outros custos referente ao mês de Maio 2025,pois foi postada em uma…" at bounding box center [0, 0] width 0 height 0
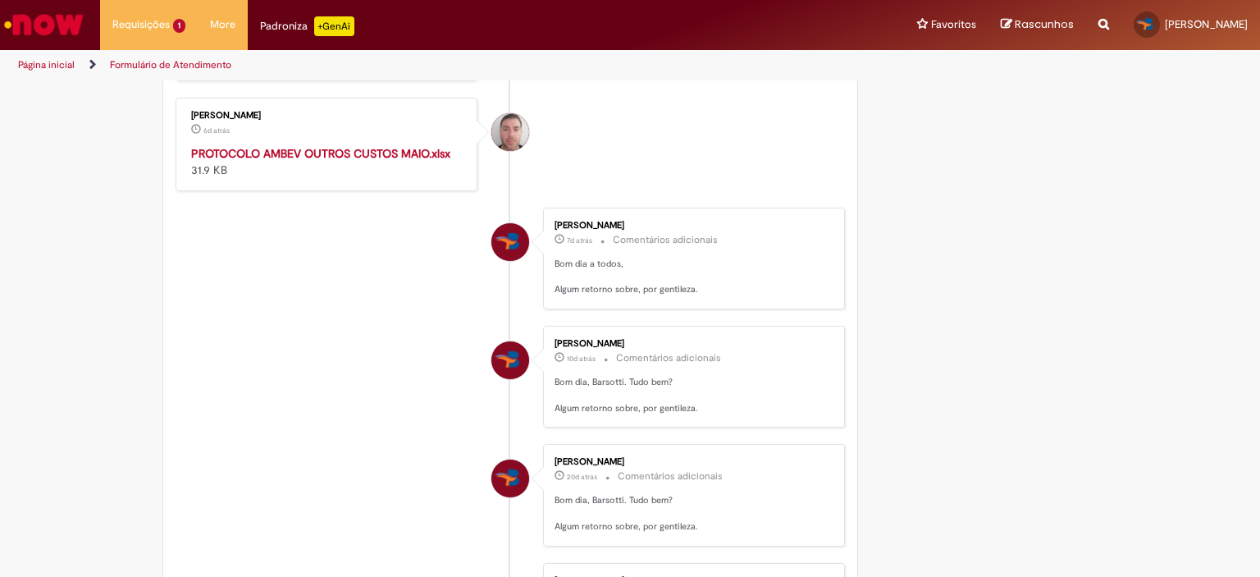
scroll to position [1079, 0]
click at [395, 161] on strong "PROTOCOLO AMBEV OUTROS CUSTOS MAIO.xlsx" at bounding box center [320, 153] width 259 height 15
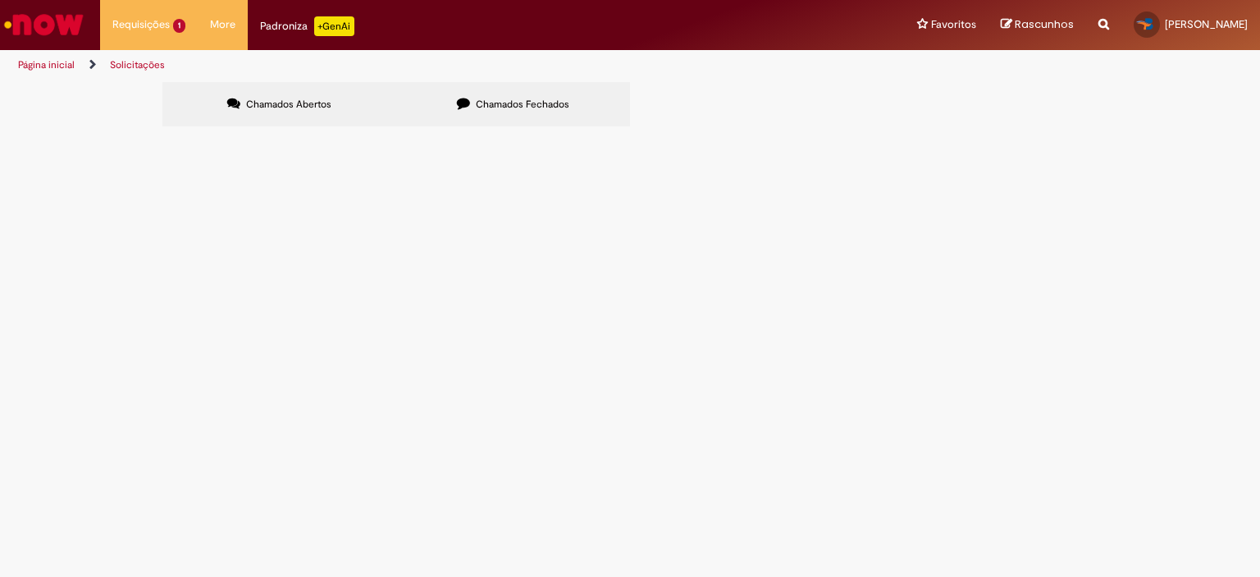
click at [486, 121] on label "Chamados Fechados" at bounding box center [513, 104] width 234 height 44
click at [0, 0] on span "Segue planilha referente ao mes de Junho 2025,postada na pagina incorreta( R132…" at bounding box center [0, 0] width 0 height 0
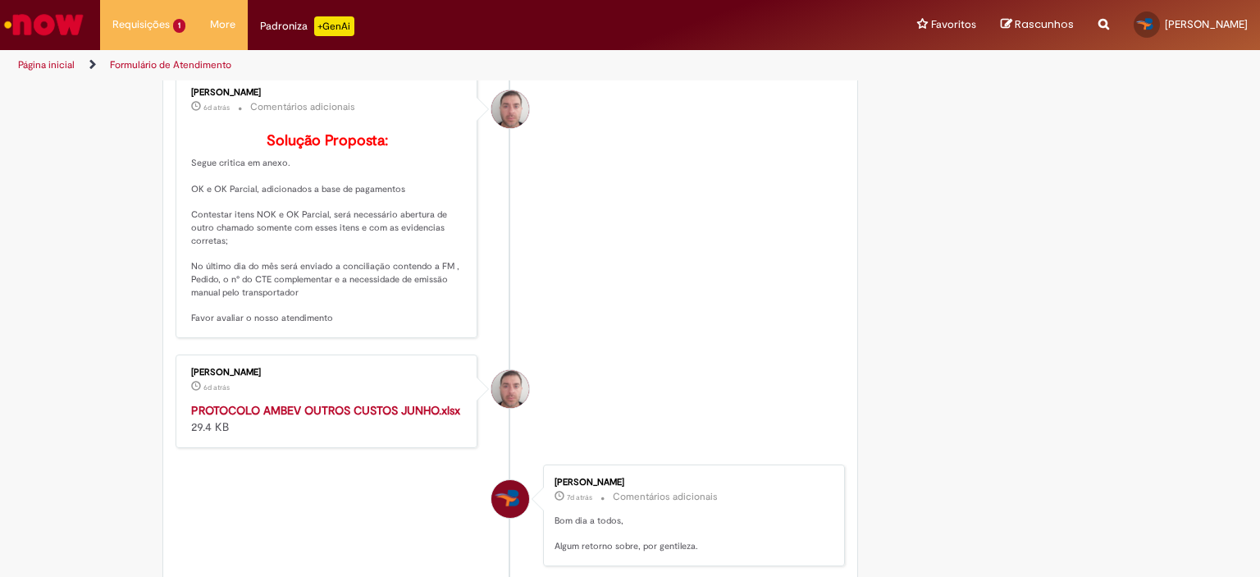
scroll to position [1079, 0]
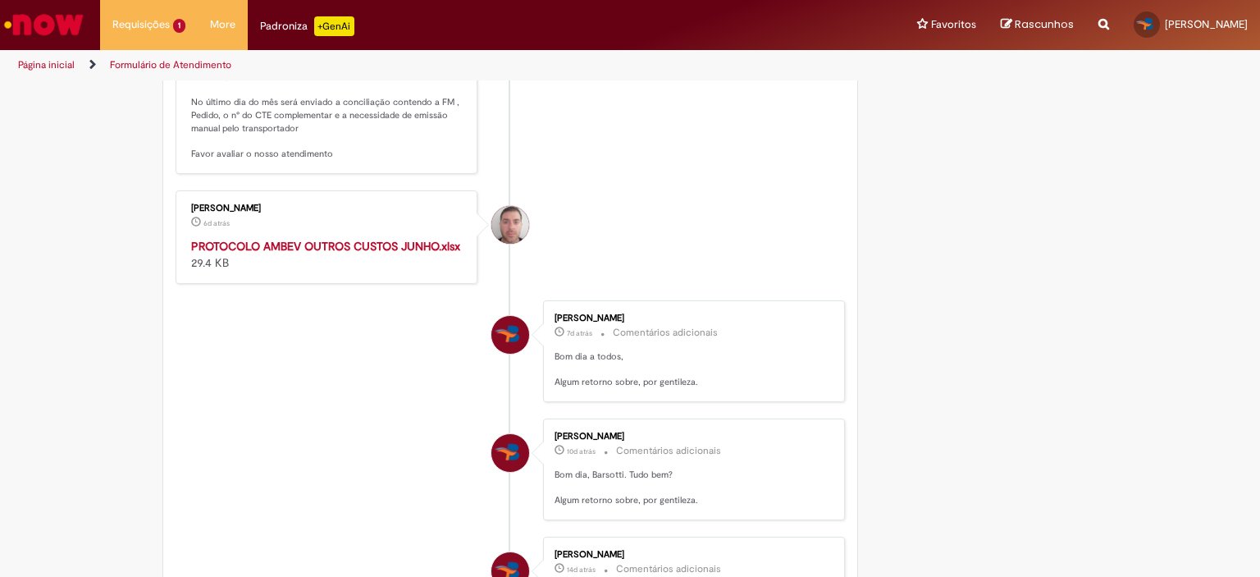
click at [301, 271] on div "PROTOCOLO AMBEV OUTROS CUSTOS JUNHO.xlsx 29.4 KB" at bounding box center [327, 254] width 273 height 33
click at [303, 253] on strong "PROTOCOLO AMBEV OUTROS CUSTOS JUNHO.xlsx" at bounding box center [325, 246] width 269 height 15
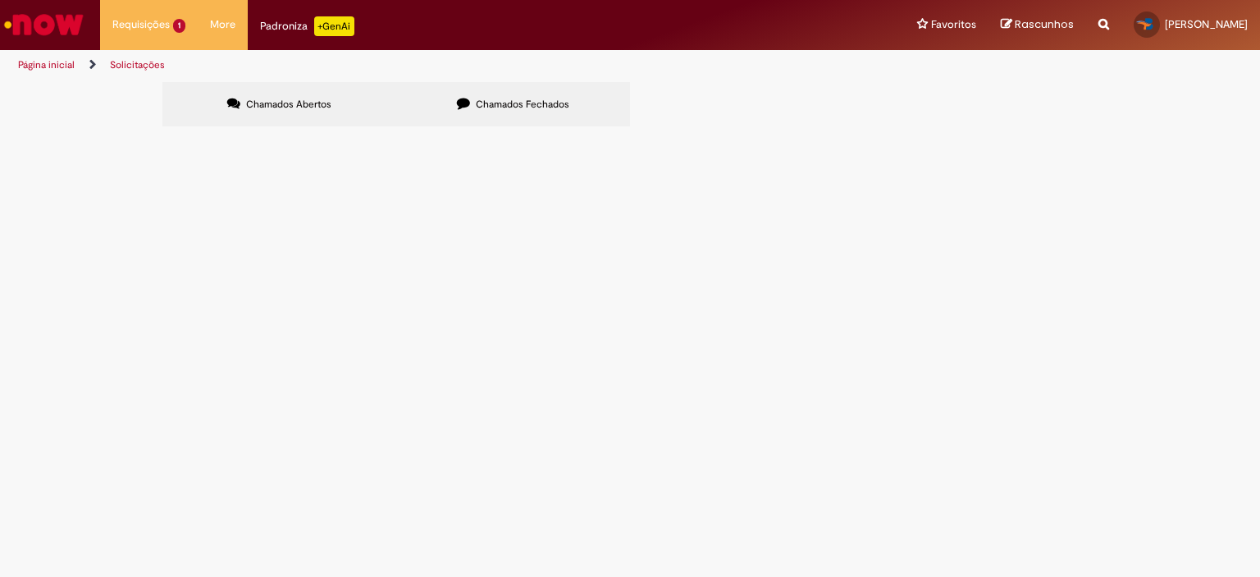
click at [490, 125] on label "Chamados Fechados" at bounding box center [513, 104] width 234 height 44
click at [0, 0] on span "Planilha referente ao mês de Julho 2025 postada em aba incorreta|(R13350465 cha…" at bounding box center [0, 0] width 0 height 0
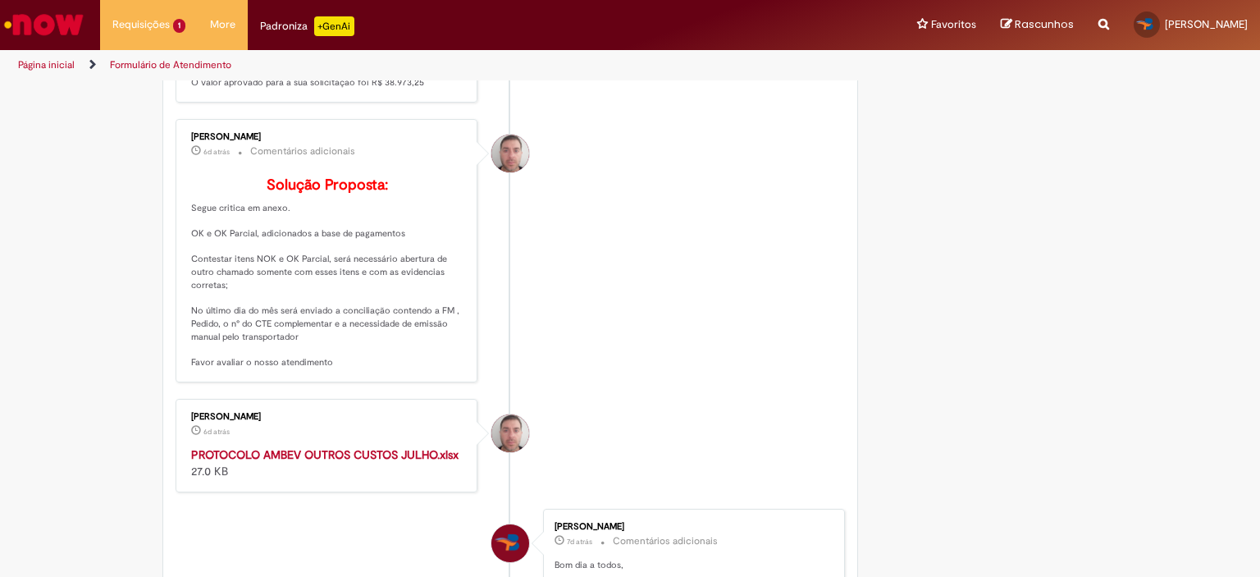
scroll to position [1161, 0]
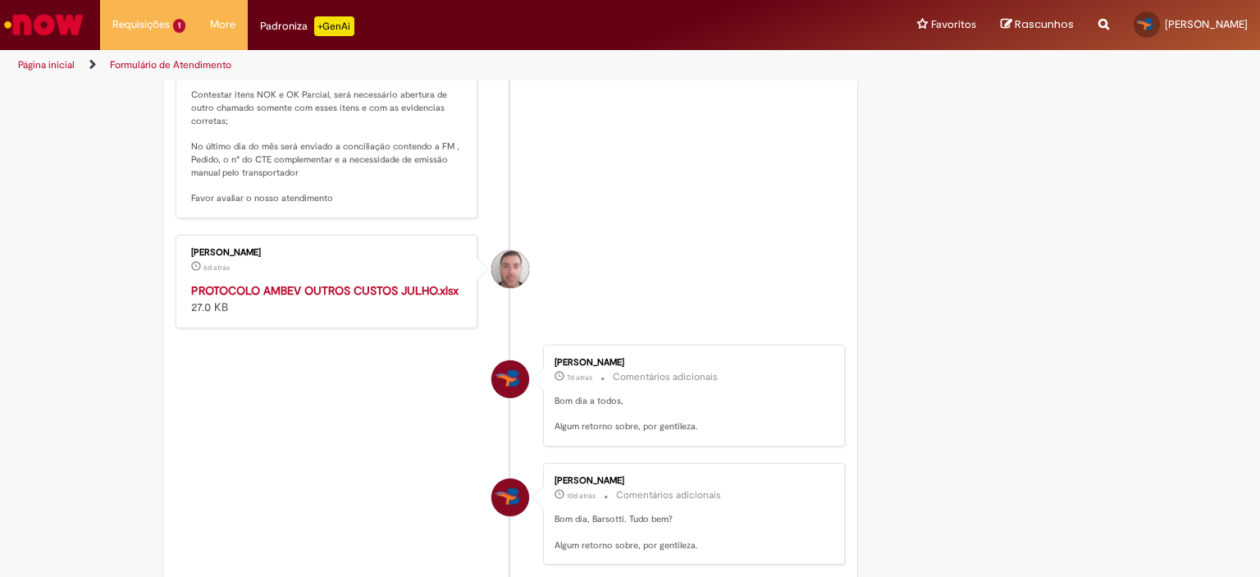
click at [293, 298] on strong "PROTOCOLO AMBEV OUTROS CUSTOS JULHO.xlsx" at bounding box center [324, 290] width 267 height 15
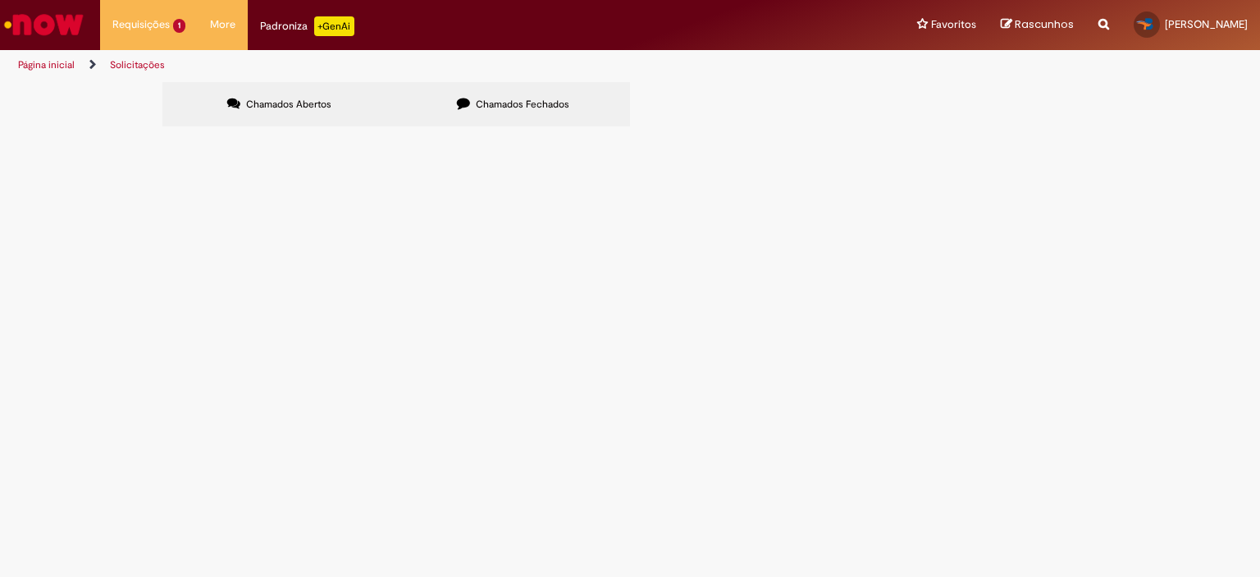
click at [545, 104] on span "Chamados Fechados" at bounding box center [523, 104] width 94 height 13
click at [0, 0] on icon at bounding box center [0, 0] width 0 height 0
click at [0, 0] on link at bounding box center [0, 0] width 0 height 0
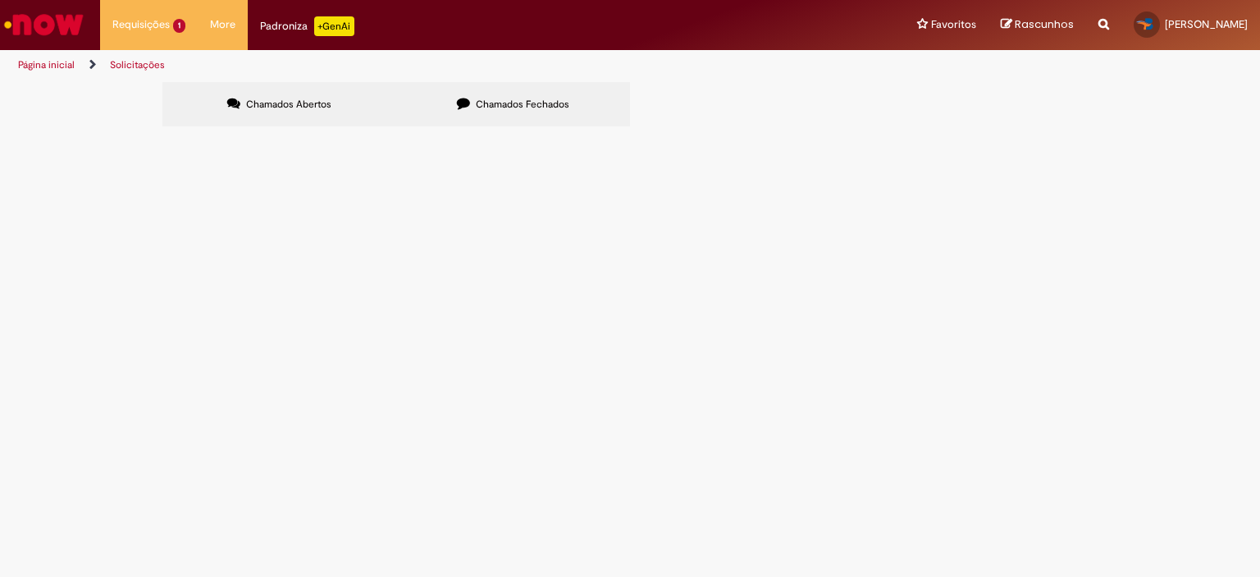
click at [0, 0] on link at bounding box center [0, 0] width 0 height 0
click at [345, 104] on label "Chamados Abertos" at bounding box center [279, 104] width 234 height 44
click at [486, 100] on span "Chamados Fechados" at bounding box center [523, 104] width 94 height 13
click at [0, 0] on input "Pesquisar" at bounding box center [0, 0] width 0 height 0
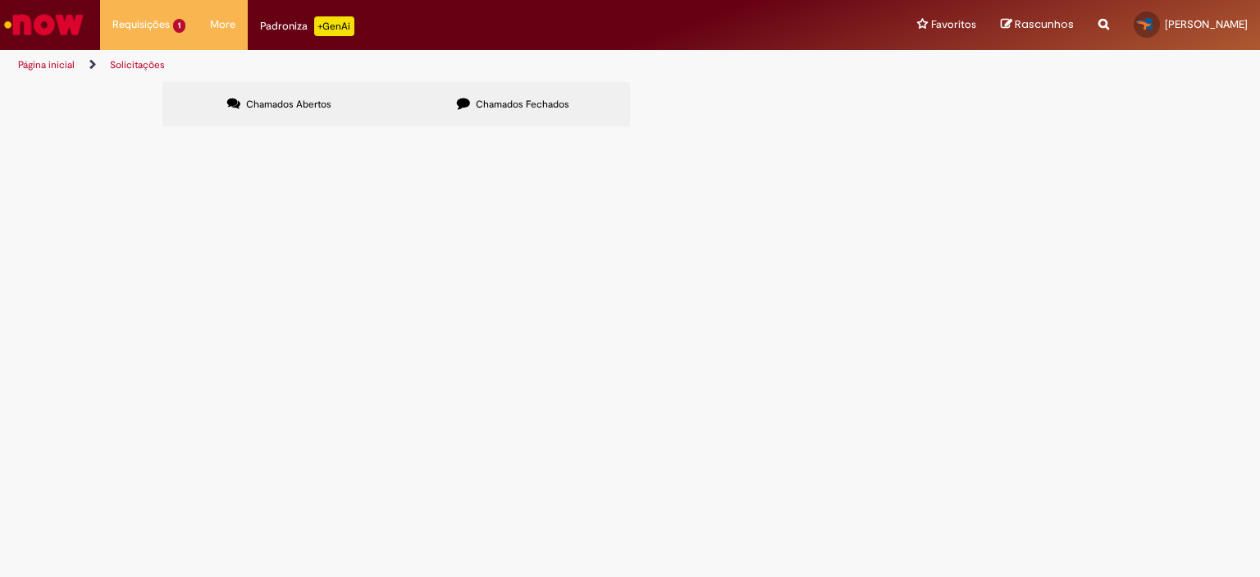
type input "*"
type input "******"
click at [0, 0] on button "Pesquisar" at bounding box center [0, 0] width 0 height 0
click at [328, 104] on span "Chamados Abertos" at bounding box center [288, 104] width 85 height 13
click at [466, 100] on icon at bounding box center [463, 103] width 13 height 13
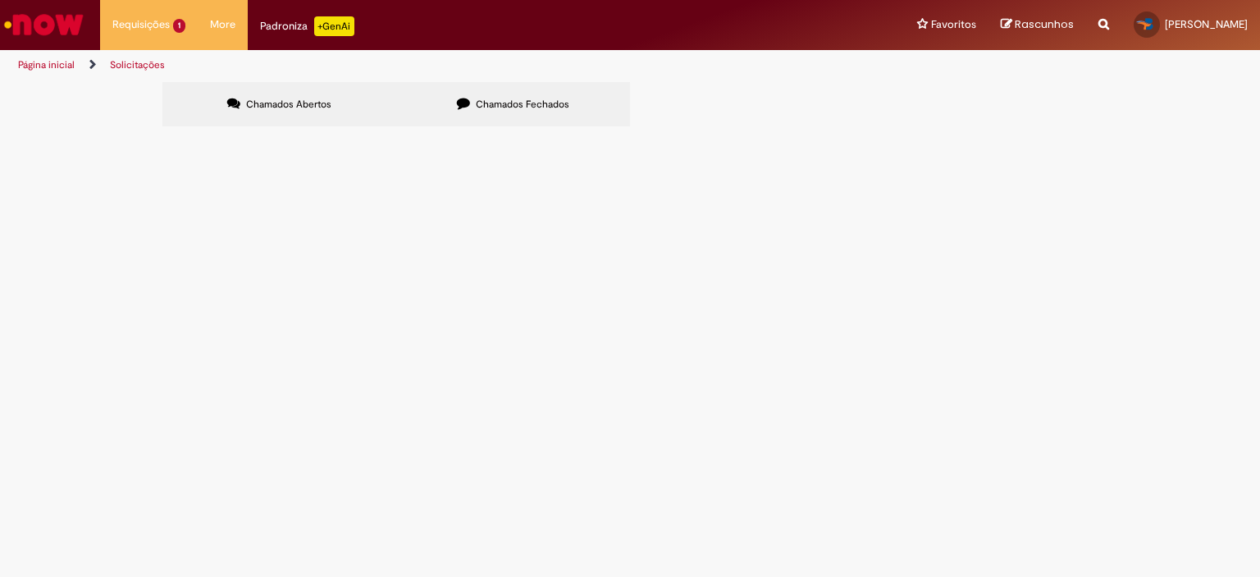
click at [0, 0] on input "Pesquisar" at bounding box center [0, 0] width 0 height 0
click at [443, 85] on label "Chamados Fechados" at bounding box center [513, 104] width 234 height 44
drag, startPoint x: 294, startPoint y: 260, endPoint x: 259, endPoint y: 251, distance: 36.4
click at [0, 0] on td "Estadia e Custo Extra - ASVD" at bounding box center [0, 0] width 0 height 0
copy span "Estadia e Custo Extra - ASVD"
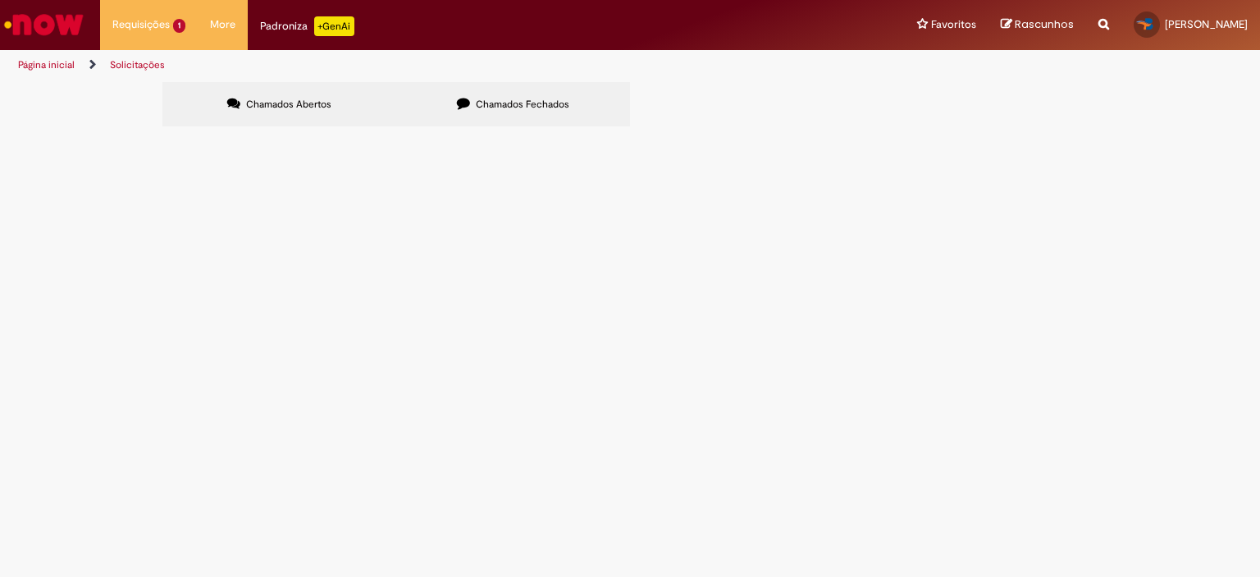
click at [0, 0] on input "Pesquisar" at bounding box center [0, 0] width 0 height 0
paste input "**********"
type input "**********"
click at [0, 0] on button "Pesquisar" at bounding box center [0, 0] width 0 height 0
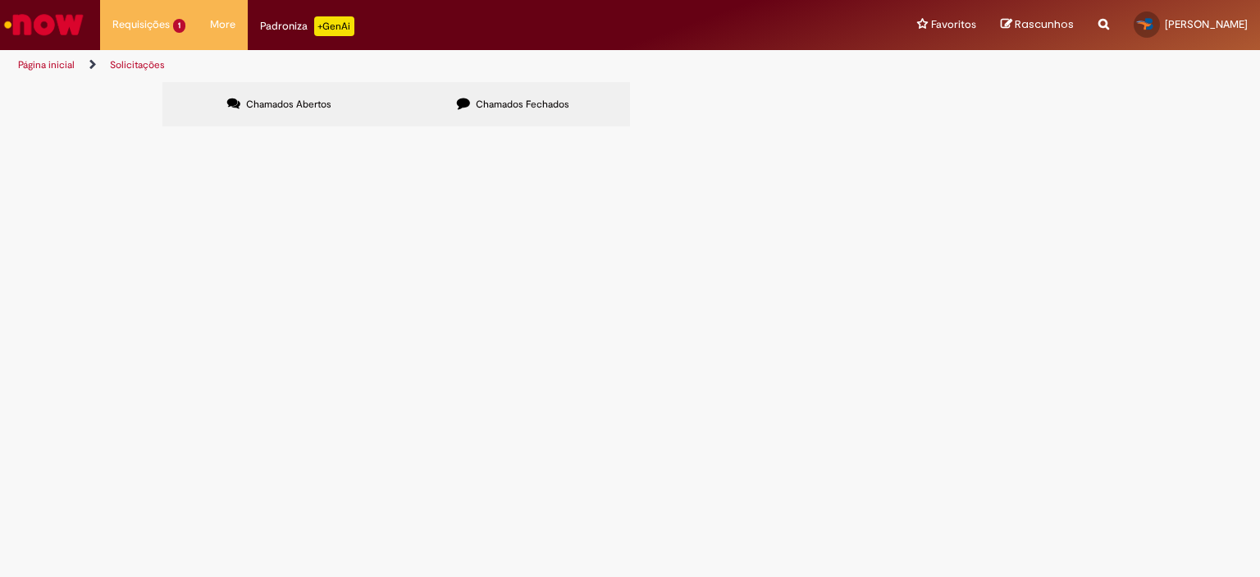
scroll to position [0, 0]
click at [0, 0] on input "Pesquisar" at bounding box center [0, 0] width 0 height 0
type input "**********"
click at [0, 0] on button "Pesquisar" at bounding box center [0, 0] width 0 height 0
click at [0, 0] on input "Pesquisar" at bounding box center [0, 0] width 0 height 0
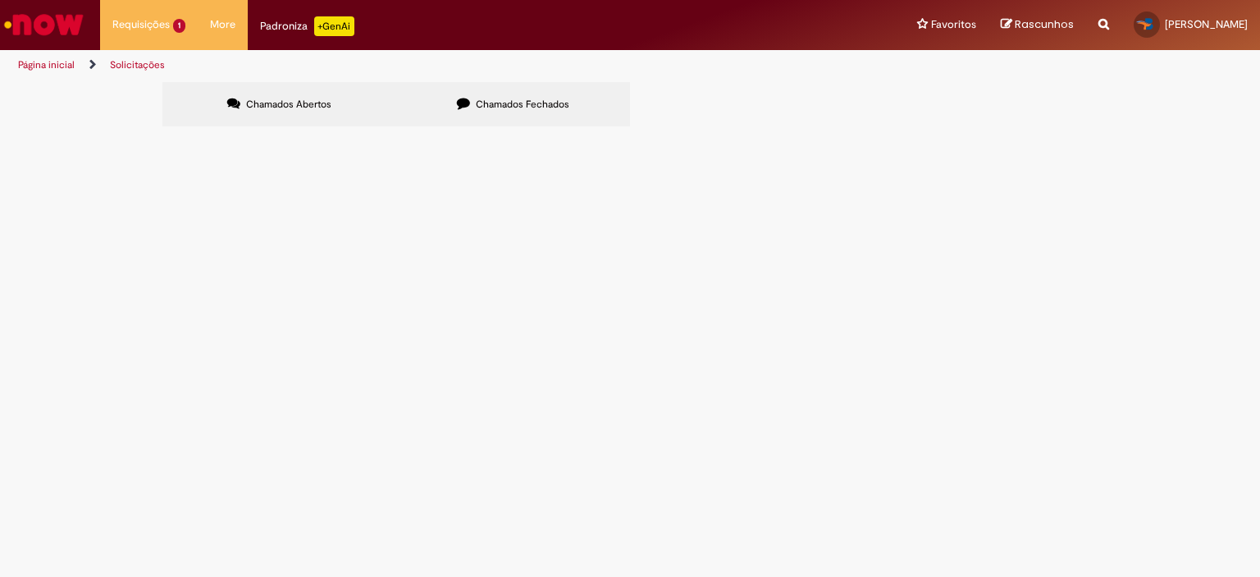
type input "**********"
click at [302, 107] on span "Chamados Abertos" at bounding box center [288, 104] width 85 height 13
click at [522, 101] on span "Chamados Fechados" at bounding box center [523, 104] width 94 height 13
click at [0, 0] on input "**********" at bounding box center [0, 0] width 0 height 0
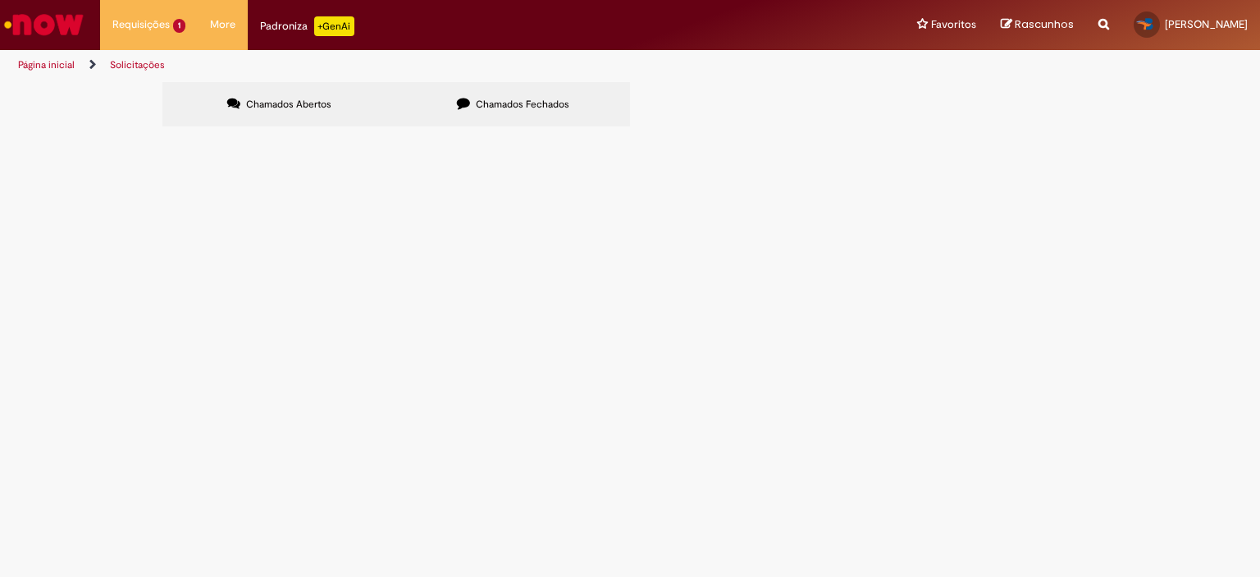
click at [0, 0] on input "**********" at bounding box center [0, 0] width 0 height 0
click at [0, 0] on button "Pesquisar" at bounding box center [0, 0] width 0 height 0
click at [292, 111] on label "Chamados Abertos" at bounding box center [279, 104] width 234 height 44
click at [514, 115] on label "Chamados Fechados" at bounding box center [513, 104] width 234 height 44
click at [509, 98] on span "Chamados Fechados" at bounding box center [523, 104] width 94 height 13
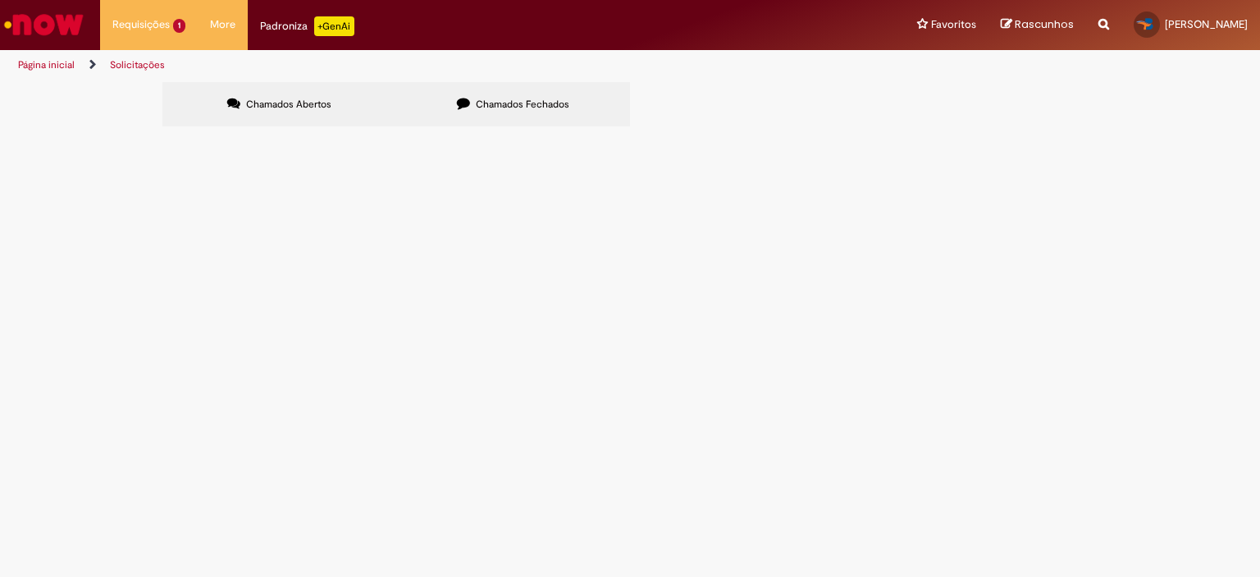
scroll to position [571, 0]
click at [0, 0] on link at bounding box center [0, 0] width 0 height 0
click at [0, 0] on icon at bounding box center [0, 0] width 0 height 0
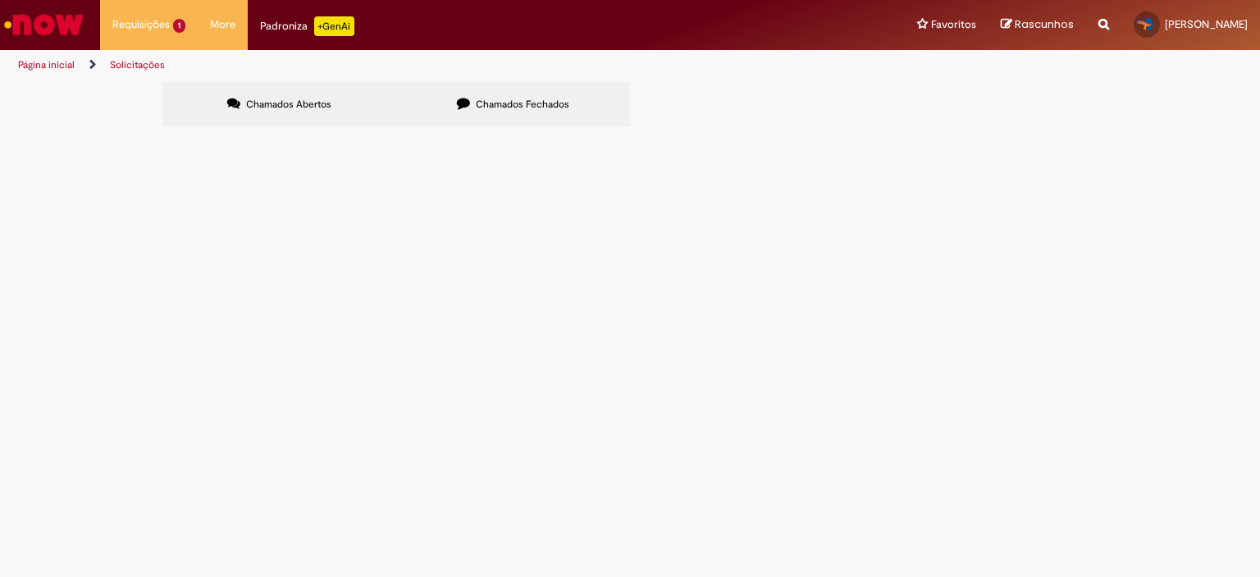
scroll to position [492, 0]
drag, startPoint x: 475, startPoint y: 429, endPoint x: 1171, endPoint y: 349, distance: 700.9
click at [1171, 131] on div "Chamados Abertos Chamados Fechados Itens solicitados Exportar como PDF Exportar…" at bounding box center [630, 106] width 1260 height 49
click at [0, 0] on td "Bom dia a todos, Estamos com 4 chamados sem solução referente a Outros Custos, …" at bounding box center [0, 0] width 0 height 0
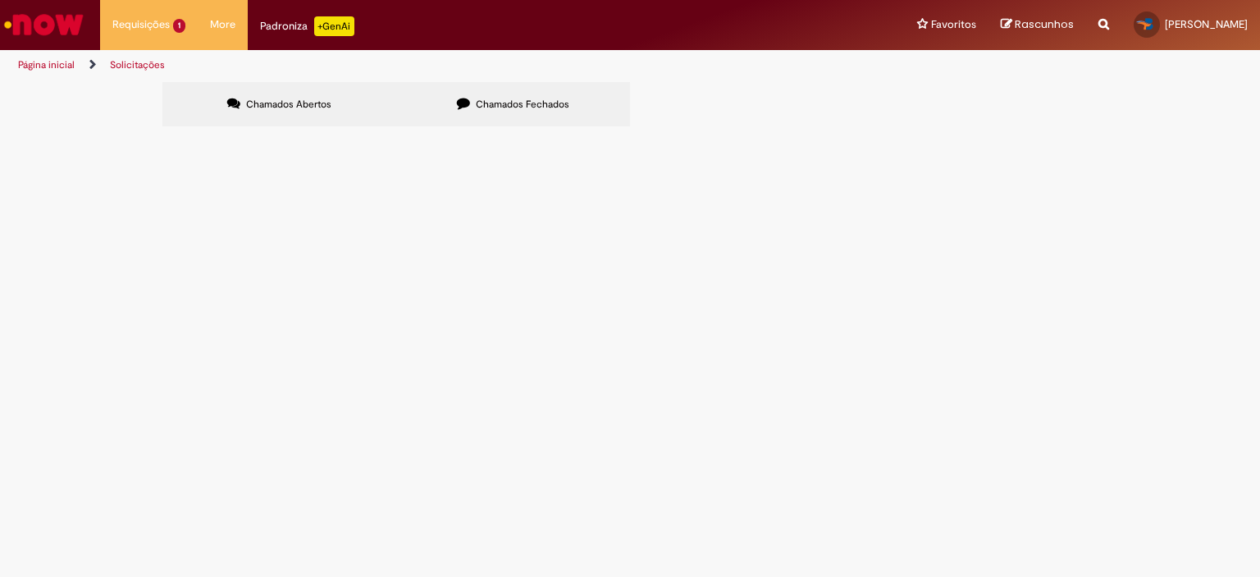
click at [0, 0] on span "Bom dia a todos, Estamos com 4 chamados sem solução referente a Outros Custos, …" at bounding box center [0, 0] width 0 height 0
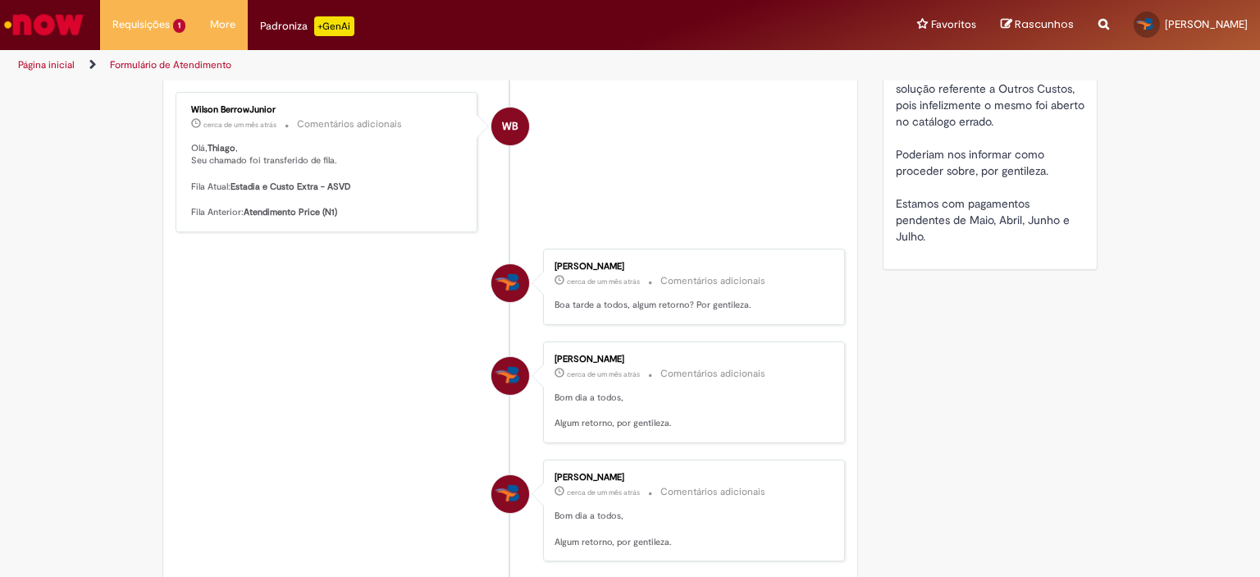
scroll to position [984, 0]
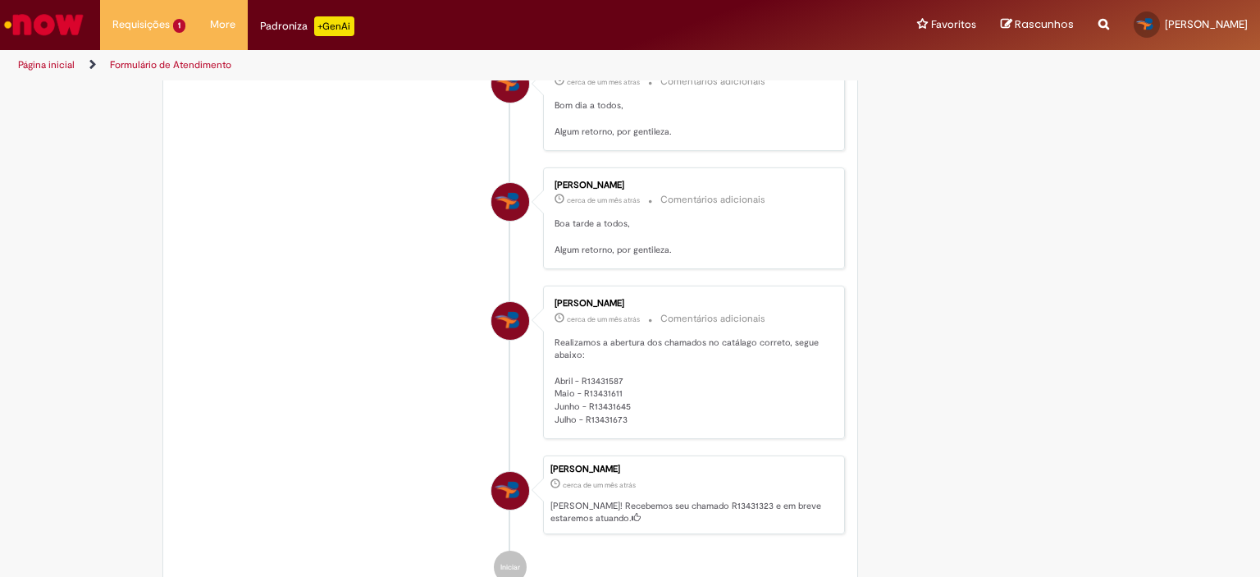
click at [602, 395] on p "Realizamos a abertura dos chamados no catálago correto, segue abaixo: Abril - R…" at bounding box center [690, 381] width 273 height 90
click at [593, 408] on p "Realizamos a abertura dos chamados no catálago correto, segue abaixo: Abril - R…" at bounding box center [690, 381] width 273 height 90
click at [594, 417] on p "Realizamos a abertura dos chamados no catálago correto, segue abaixo: Abril - R…" at bounding box center [690, 381] width 273 height 90
click at [592, 427] on p "Realizamos a abertura dos chamados no catálago correto, segue abaixo: Abril - R…" at bounding box center [690, 381] width 273 height 90
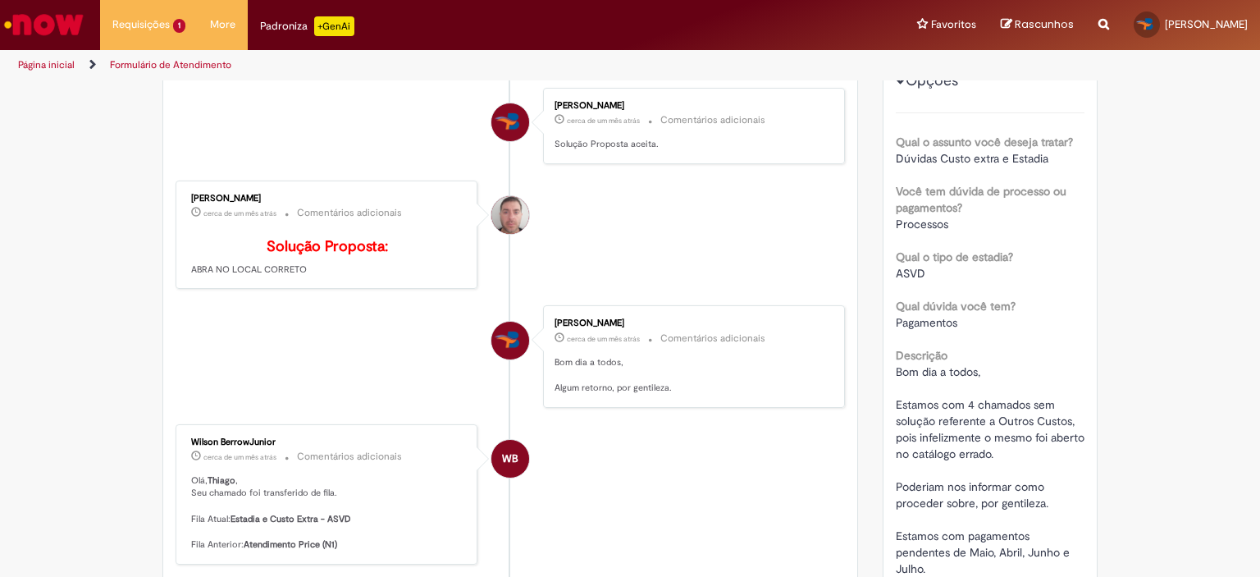
scroll to position [0, 0]
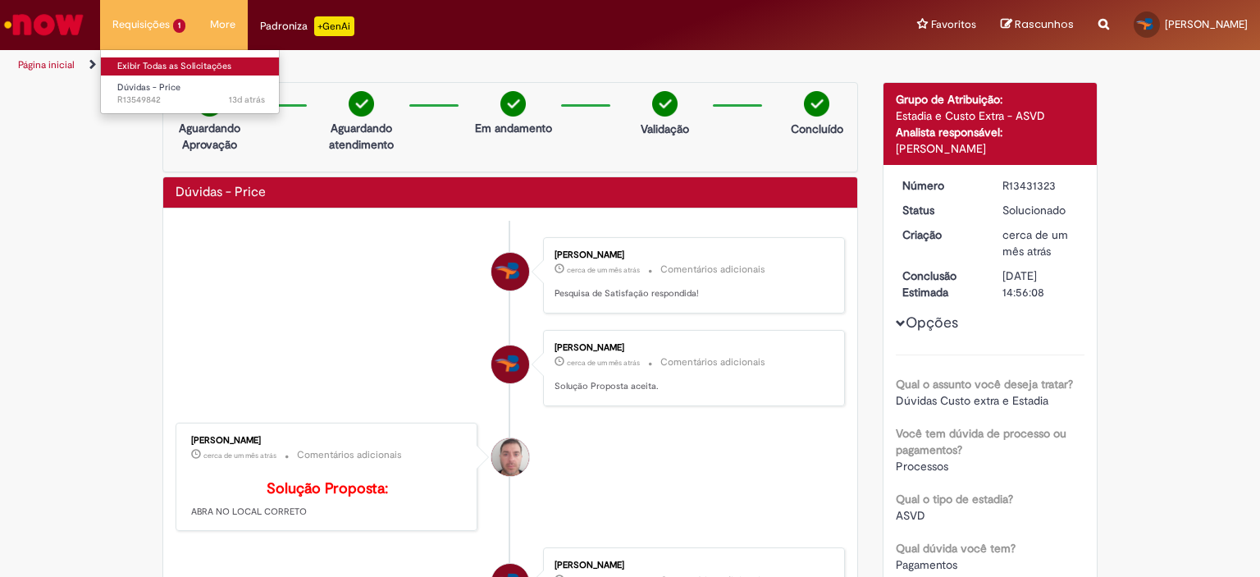
click at [172, 65] on link "Exibir Todas as Solicitações" at bounding box center [191, 66] width 180 height 18
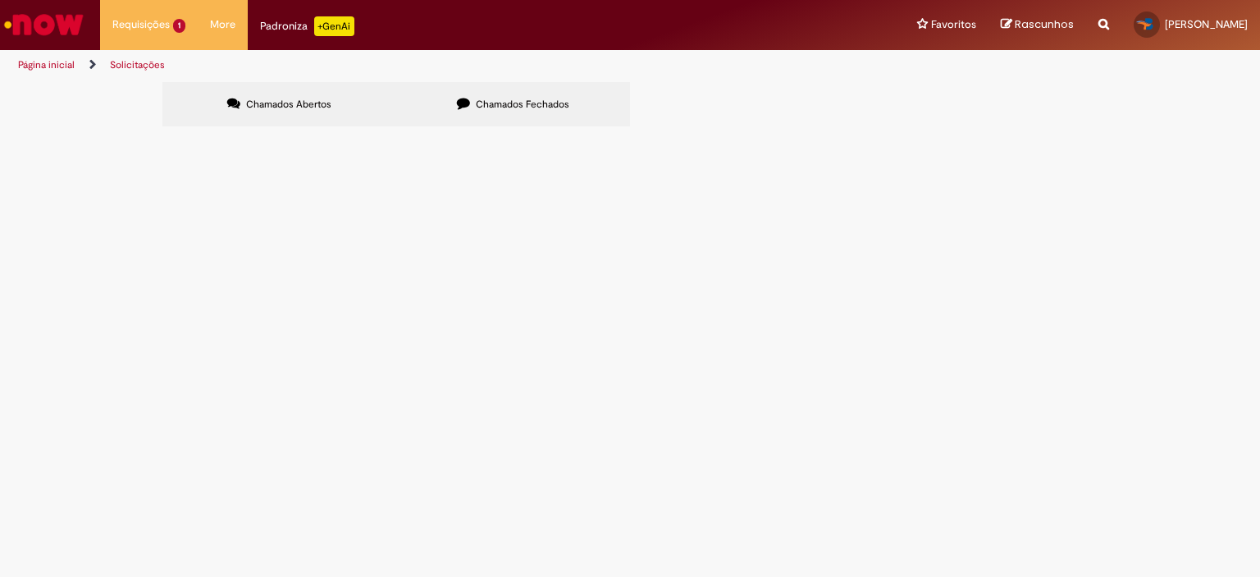
click at [439, 110] on label "Chamados Fechados" at bounding box center [513, 104] width 234 height 44
click at [332, 125] on label "Chamados Abertos" at bounding box center [279, 104] width 234 height 44
click at [75, 32] on img "Ir para a Homepage" at bounding box center [44, 24] width 84 height 33
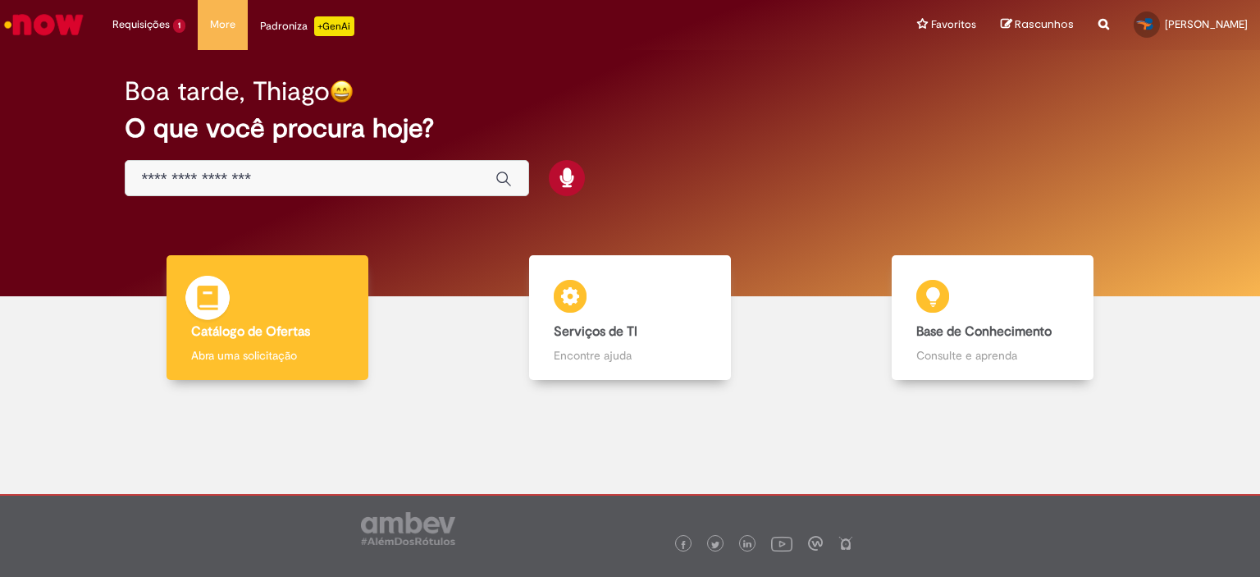
click at [238, 364] on div "Catálogo de Ofertas Catálogo de Ofertas Abra uma solicitação" at bounding box center [268, 318] width 202 height 126
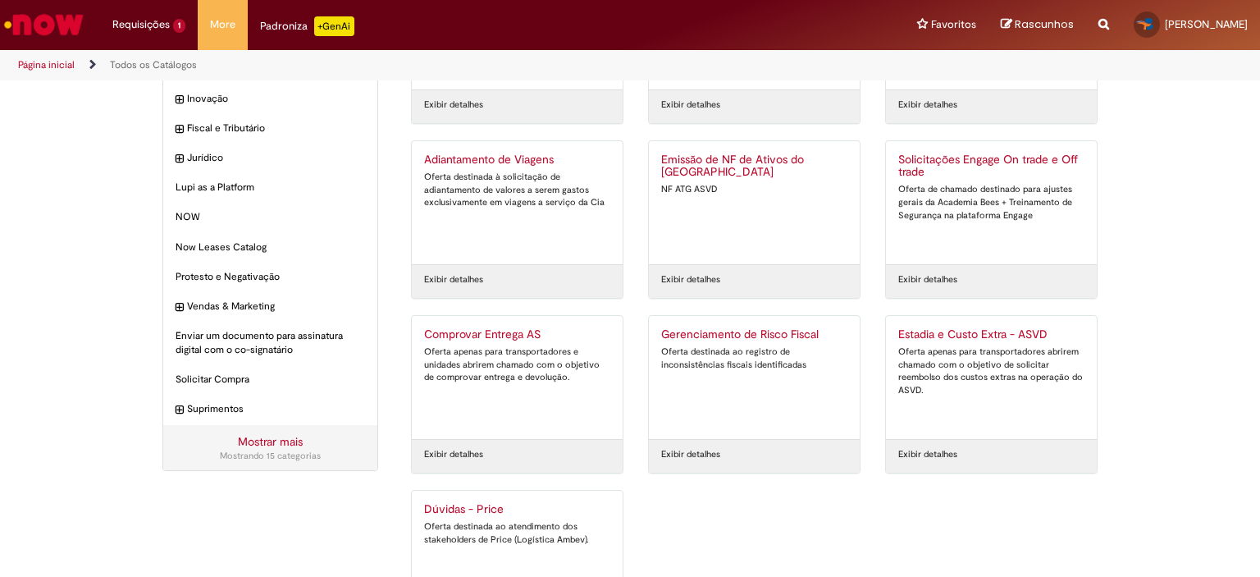
scroll to position [249, 0]
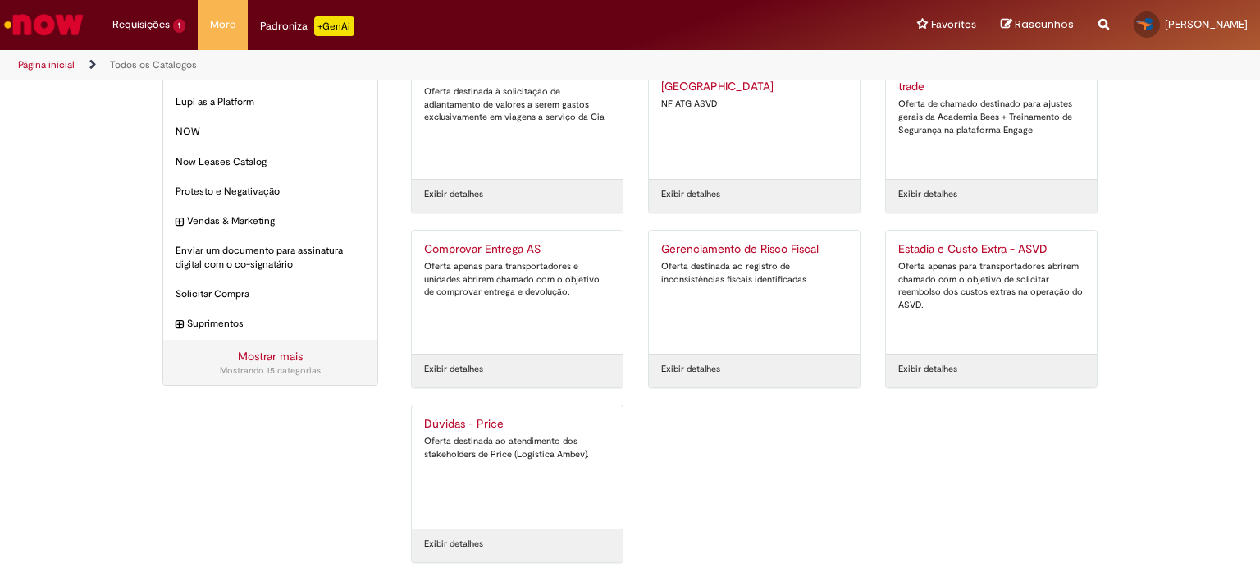
click at [481, 418] on h2 "Dúvidas - Price" at bounding box center [517, 424] width 186 height 13
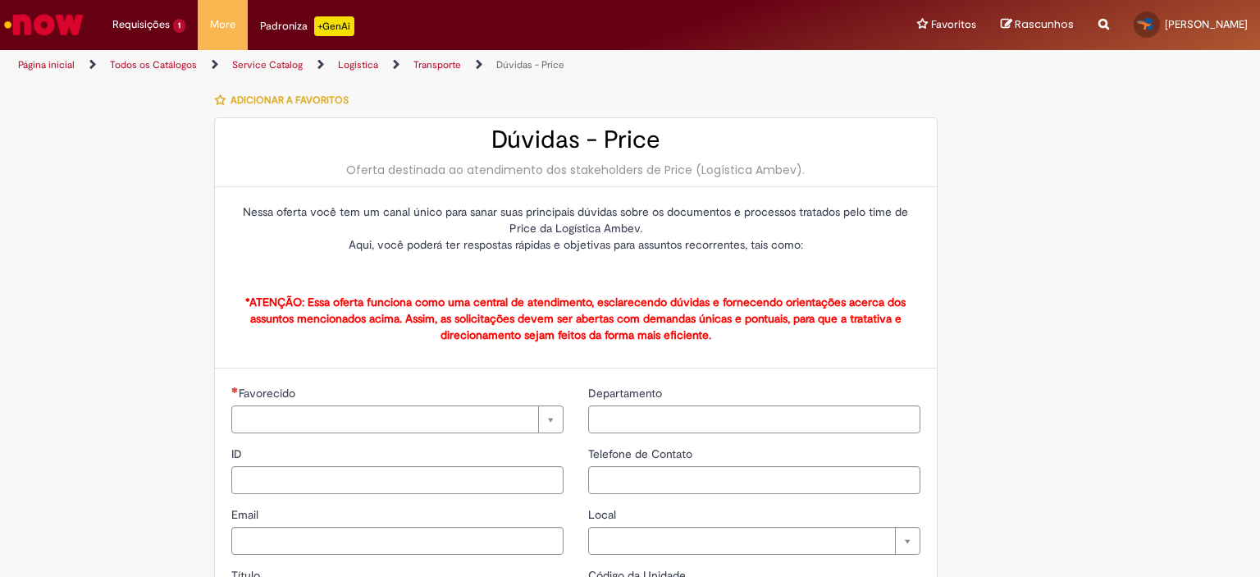
type input "**********"
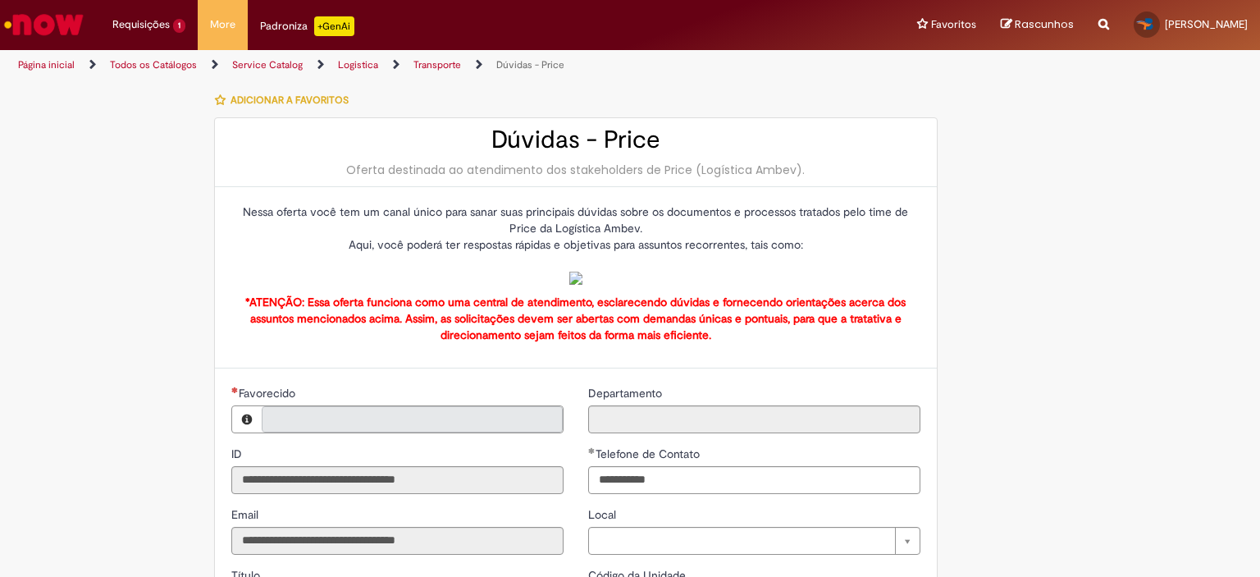
type input "**********"
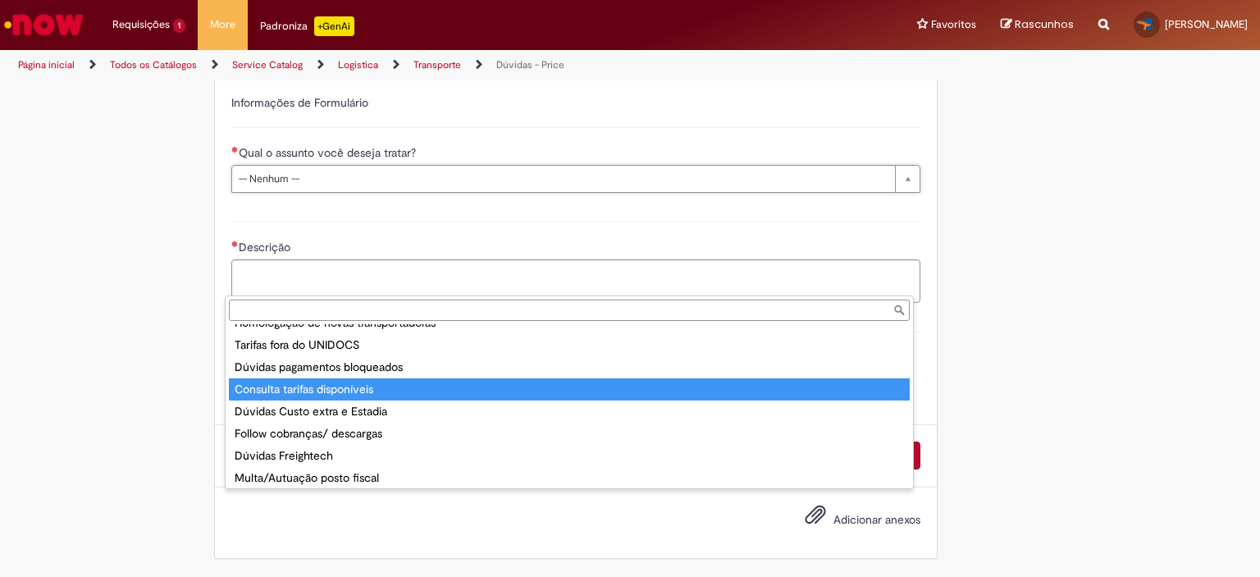
scroll to position [108, 0]
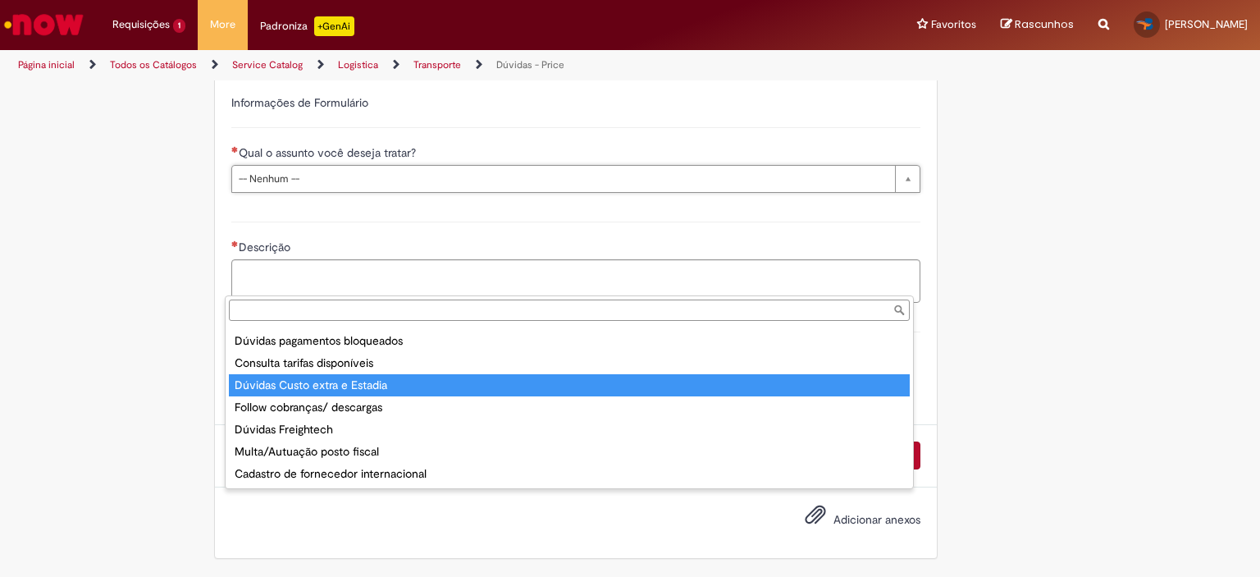
type input "**********"
select select "**********"
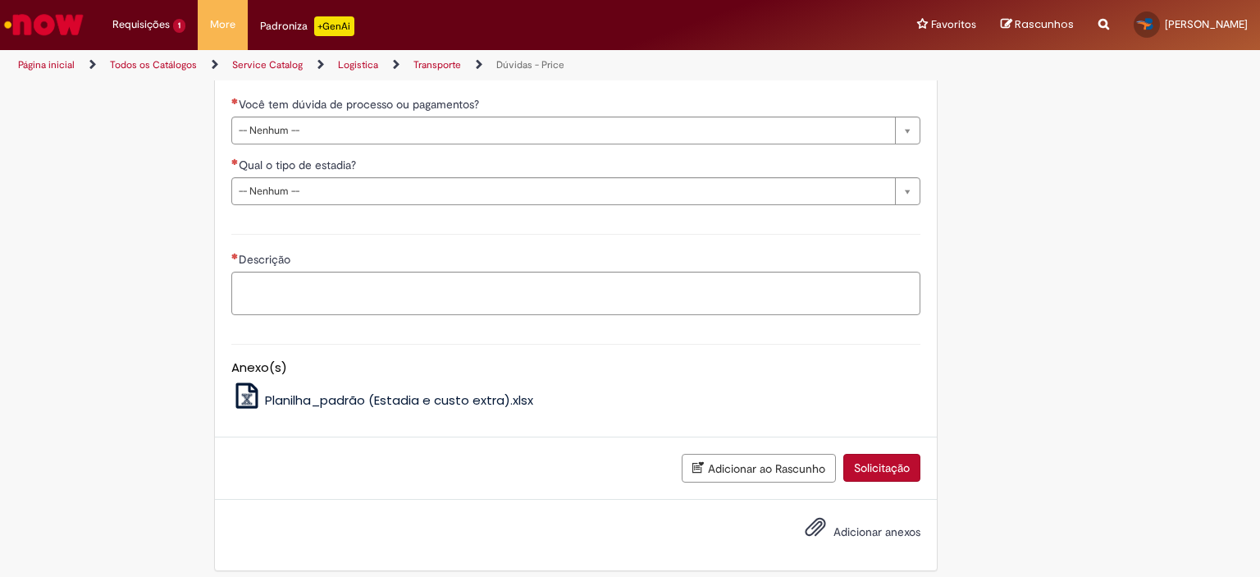
scroll to position [1066, 0]
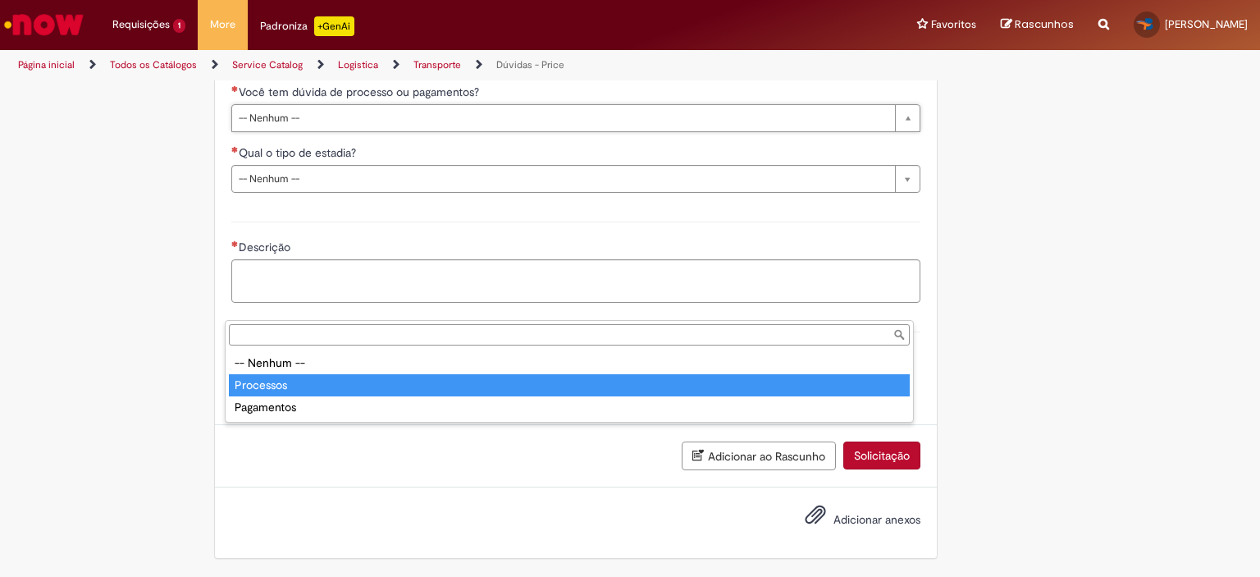
type input "*********"
select select "*********"
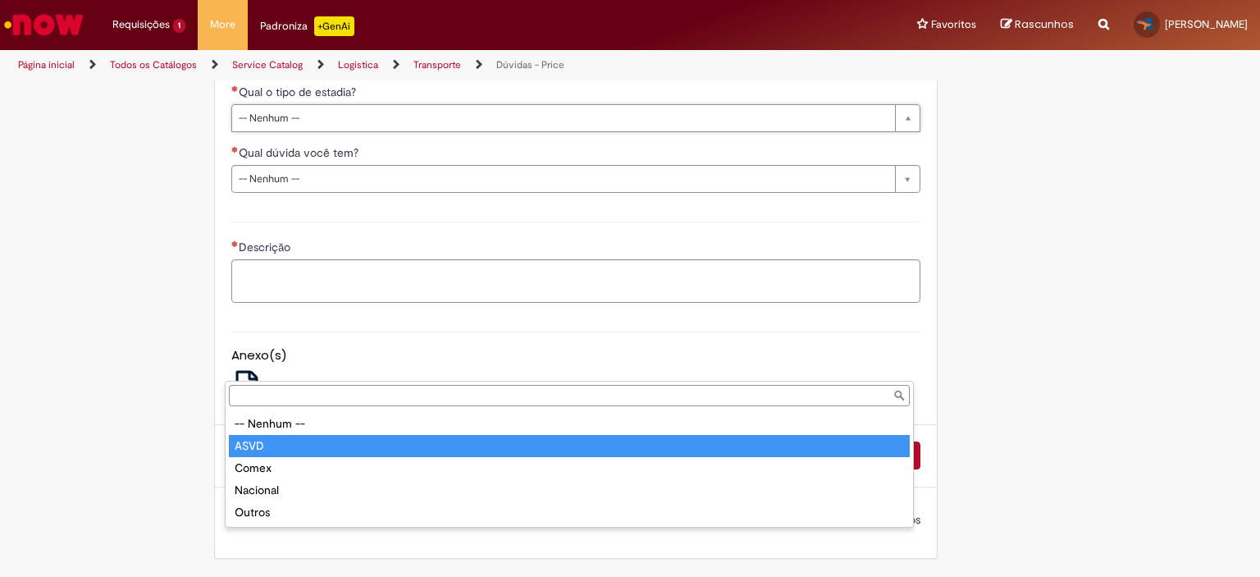
type input "****"
select select "****"
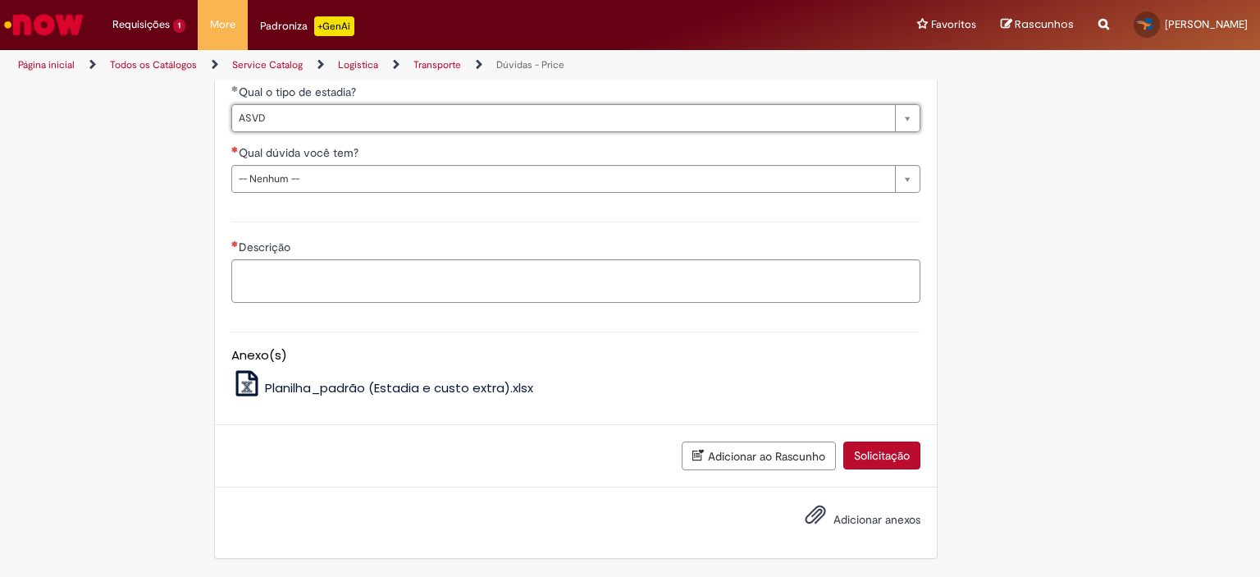
scroll to position [1230, 0]
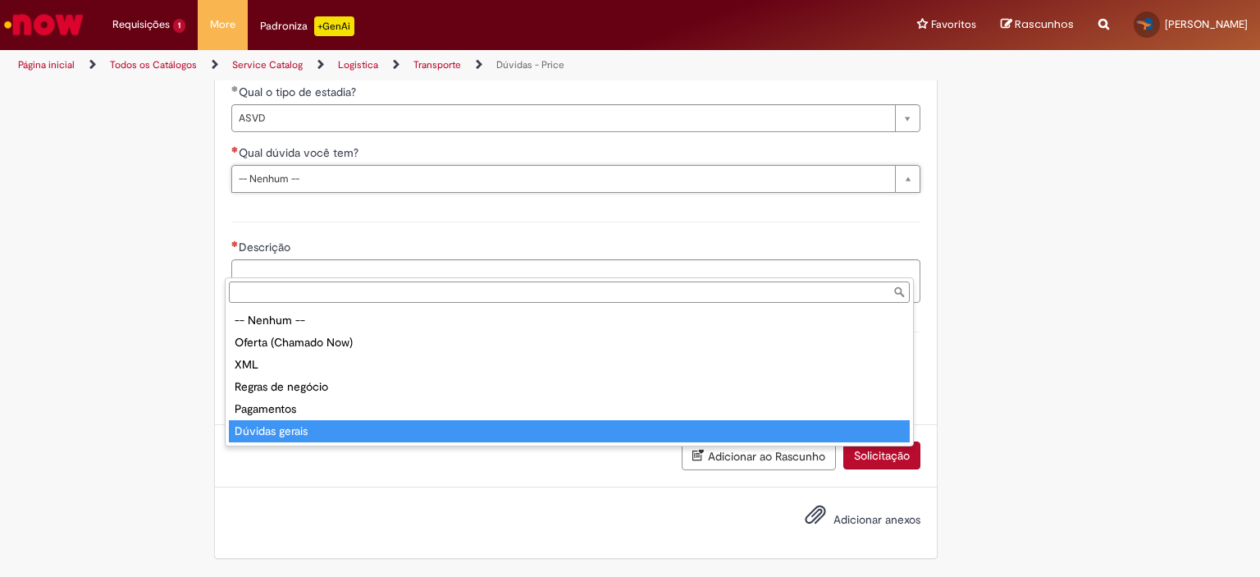
type input "**********"
select select "**********"
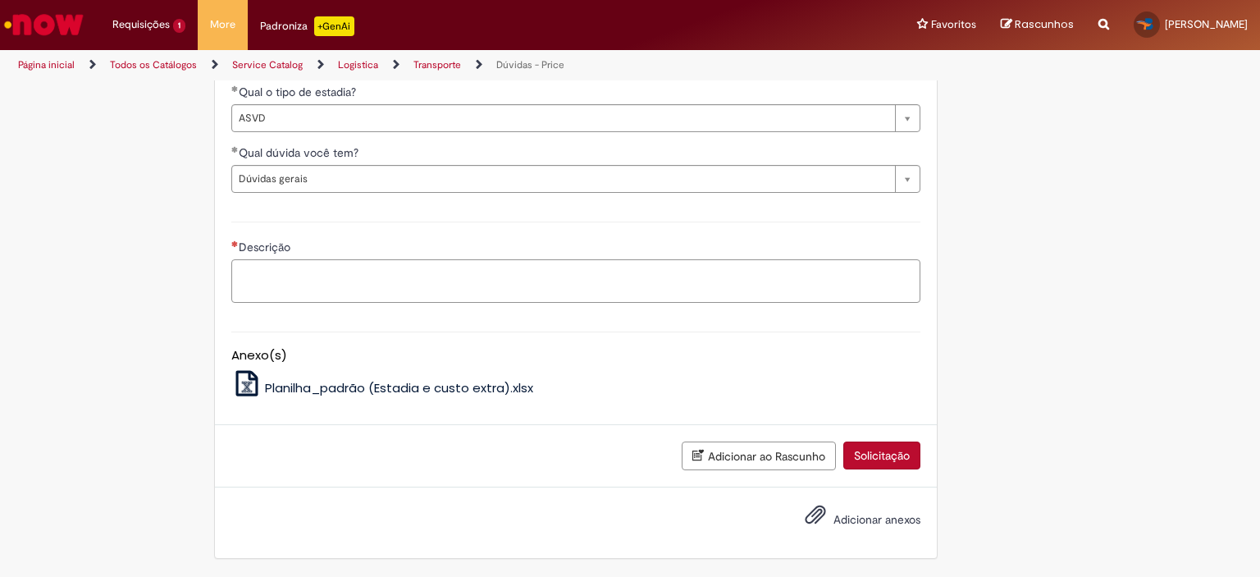
click at [356, 303] on textarea "Descrição" at bounding box center [575, 281] width 689 height 44
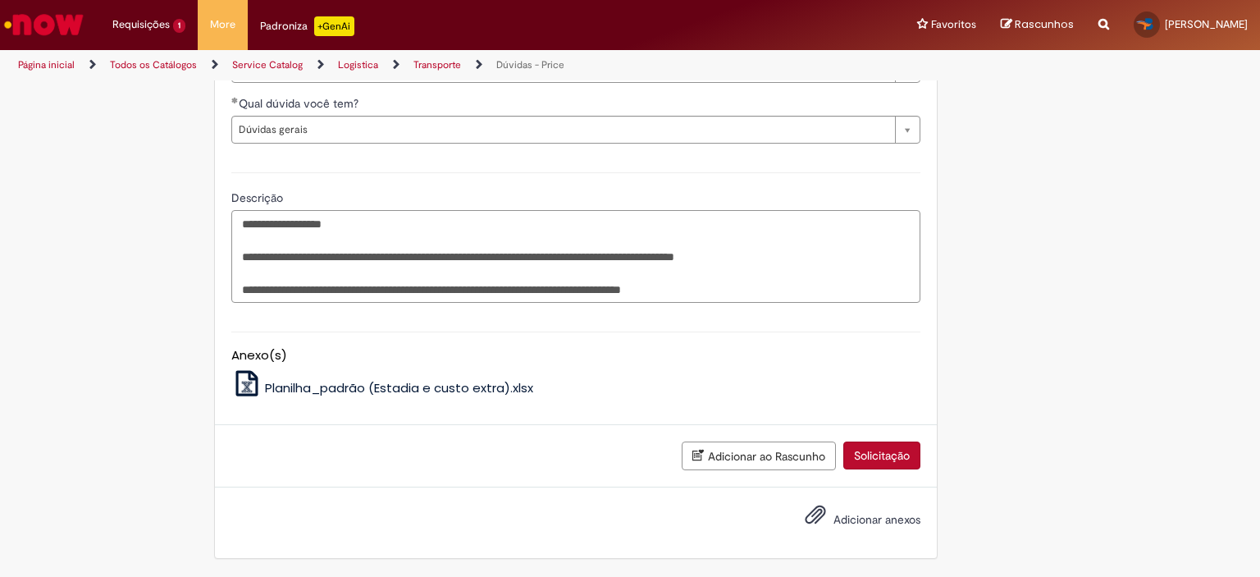
scroll to position [1365, 0]
click at [401, 388] on span "Planilha_padrão (Estadia e custo extra).xlsx" at bounding box center [399, 387] width 268 height 17
click at [582, 257] on textarea "**********" at bounding box center [575, 257] width 689 height 94
paste textarea "**********"
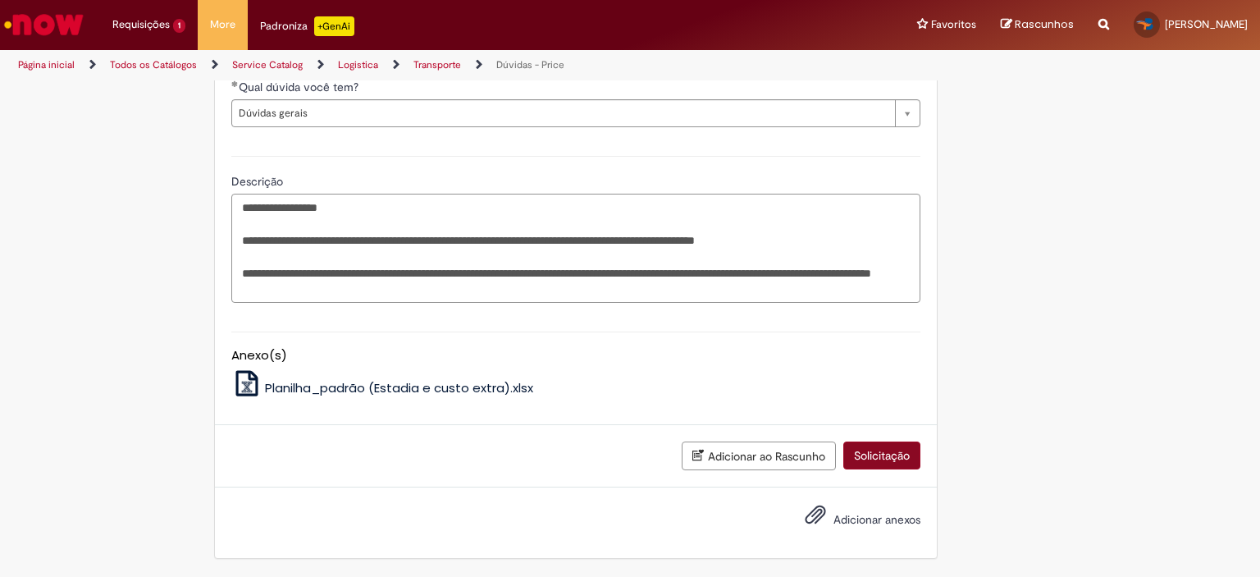
type textarea "**********"
click at [857, 469] on button "Solicitação" at bounding box center [881, 455] width 77 height 28
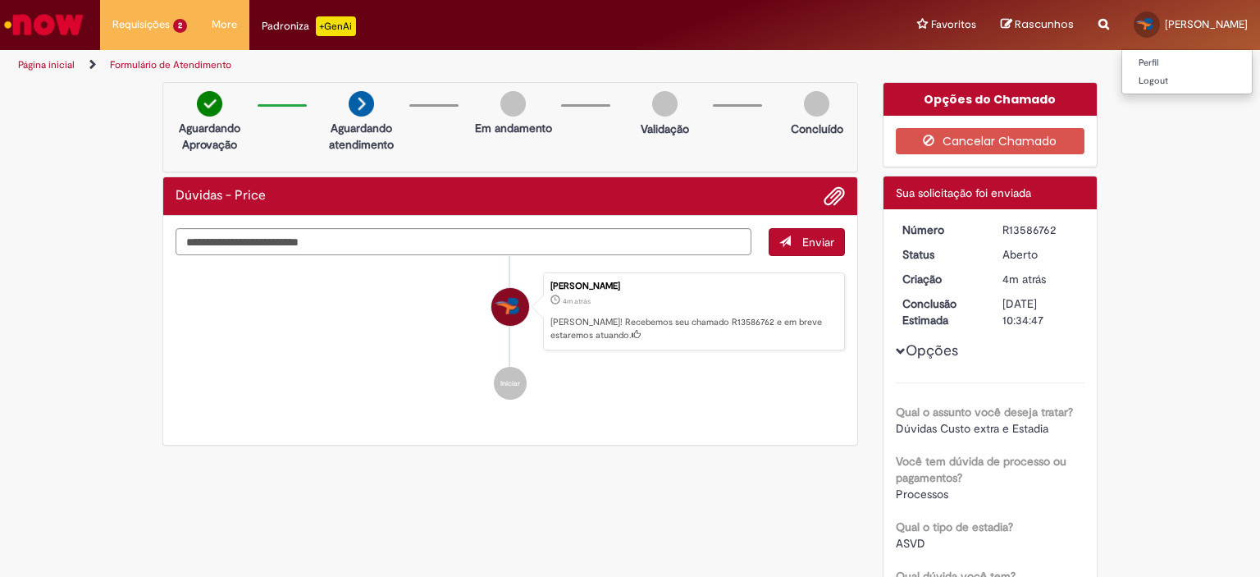
click at [1214, 34] on link "Thiago César" at bounding box center [1190, 24] width 139 height 49
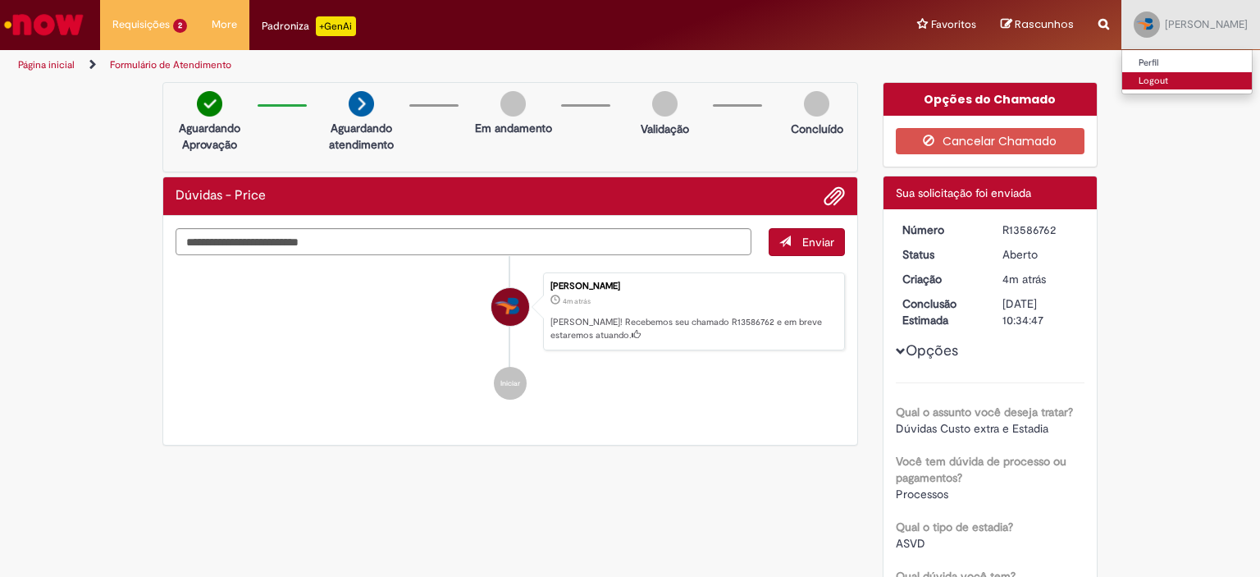
click at [1168, 80] on link "Logout" at bounding box center [1187, 81] width 130 height 18
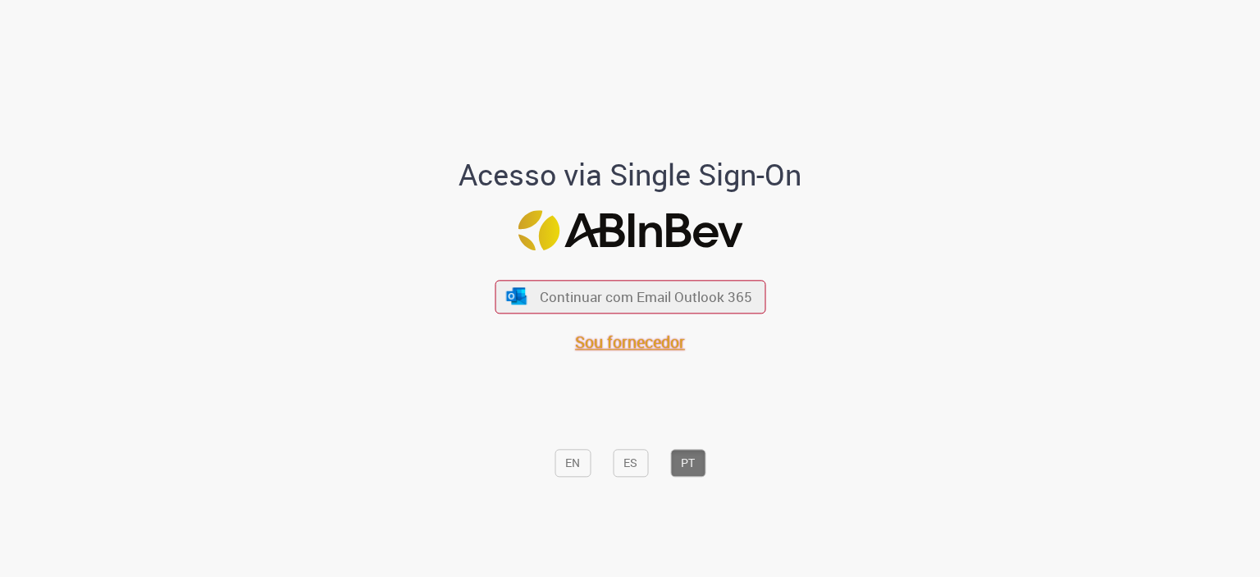
click at [627, 344] on span "Sou fornecedor" at bounding box center [630, 342] width 110 height 22
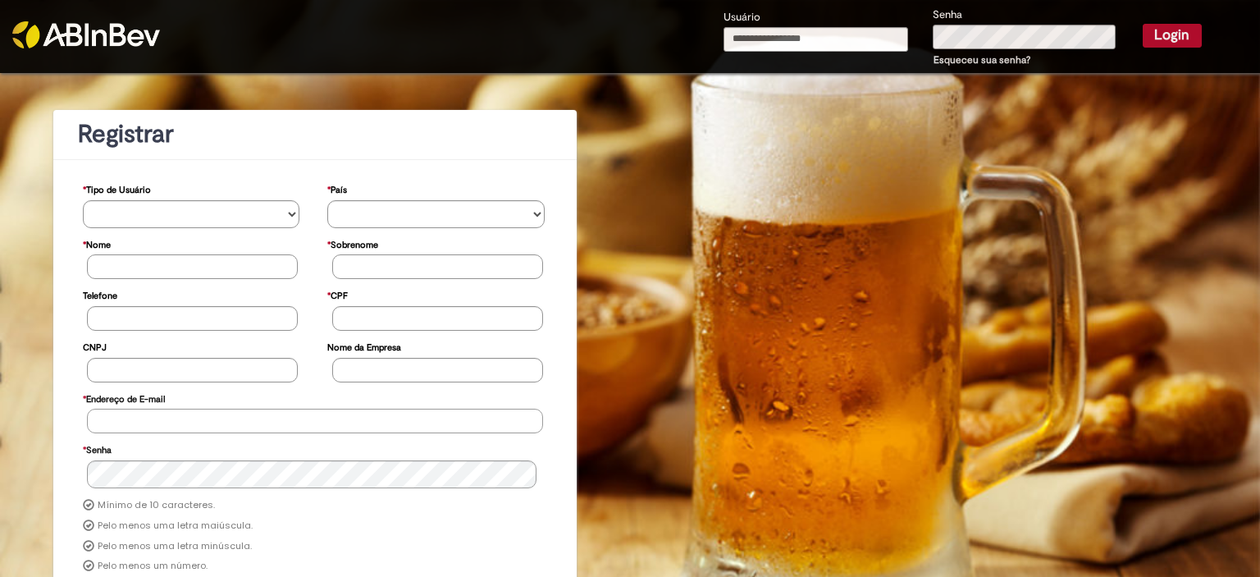
type input "**********"
